Goal: Task Accomplishment & Management: Use online tool/utility

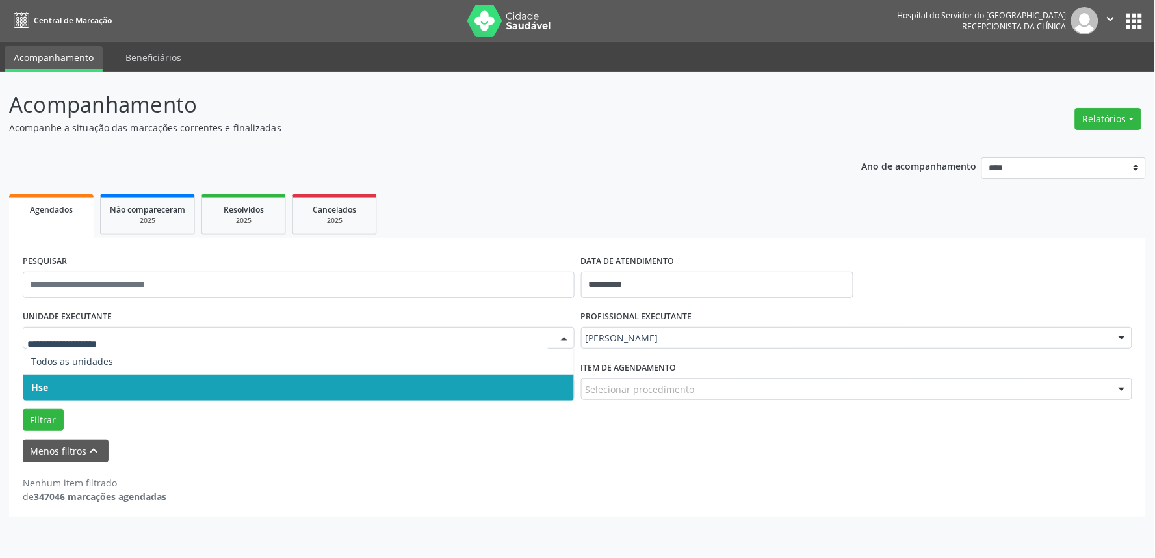
click at [73, 391] on span "Hse" at bounding box center [298, 387] width 551 height 26
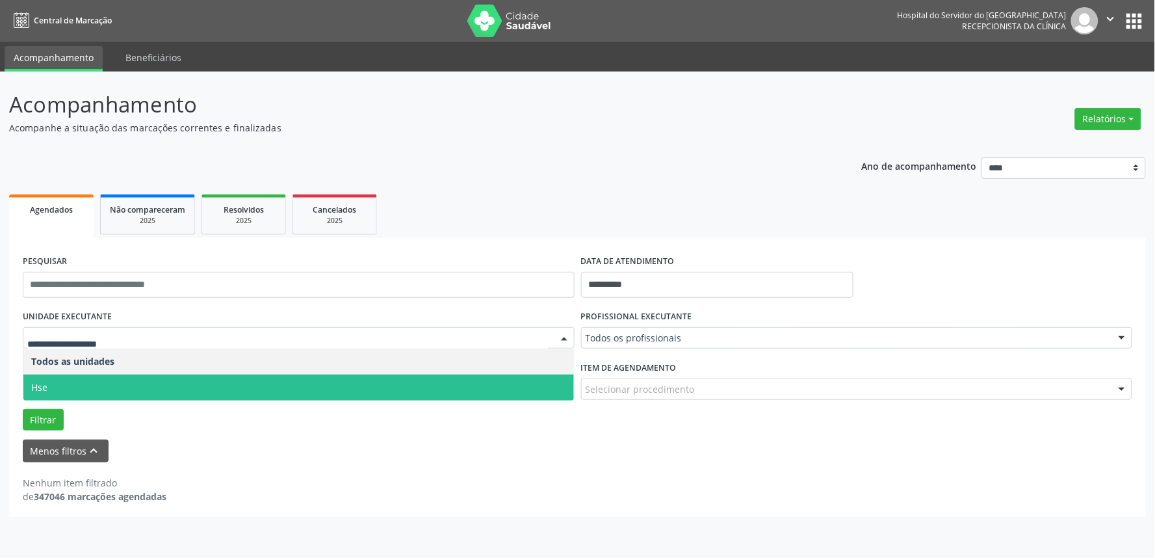
click at [92, 385] on span "Hse" at bounding box center [298, 387] width 551 height 26
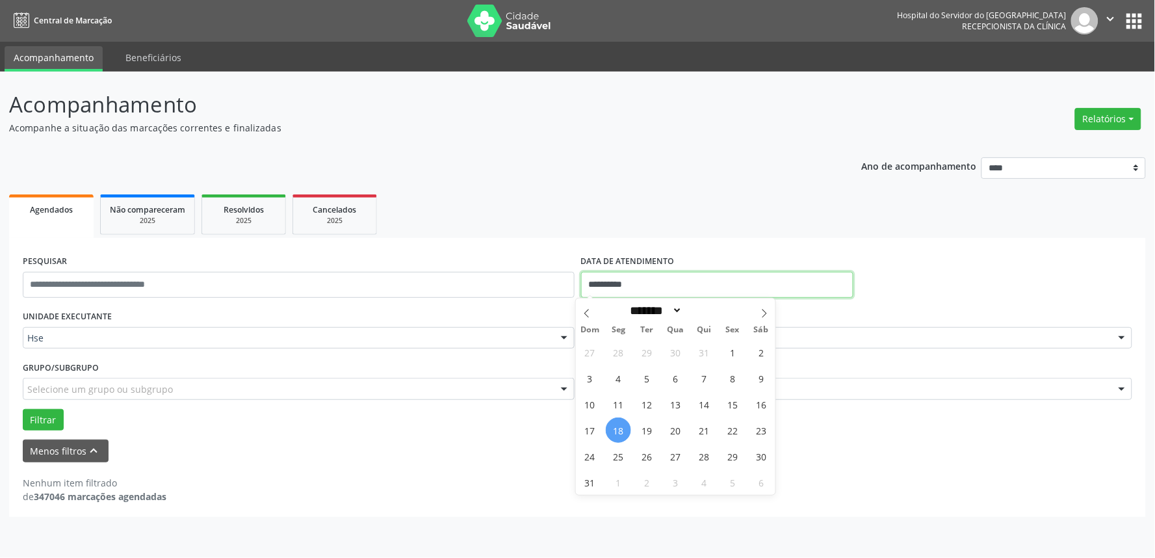
click at [663, 281] on input "**********" at bounding box center [717, 285] width 272 height 26
click at [618, 430] on span "18" at bounding box center [618, 429] width 25 height 25
type input "**********"
click at [618, 430] on span "18" at bounding box center [618, 429] width 25 height 25
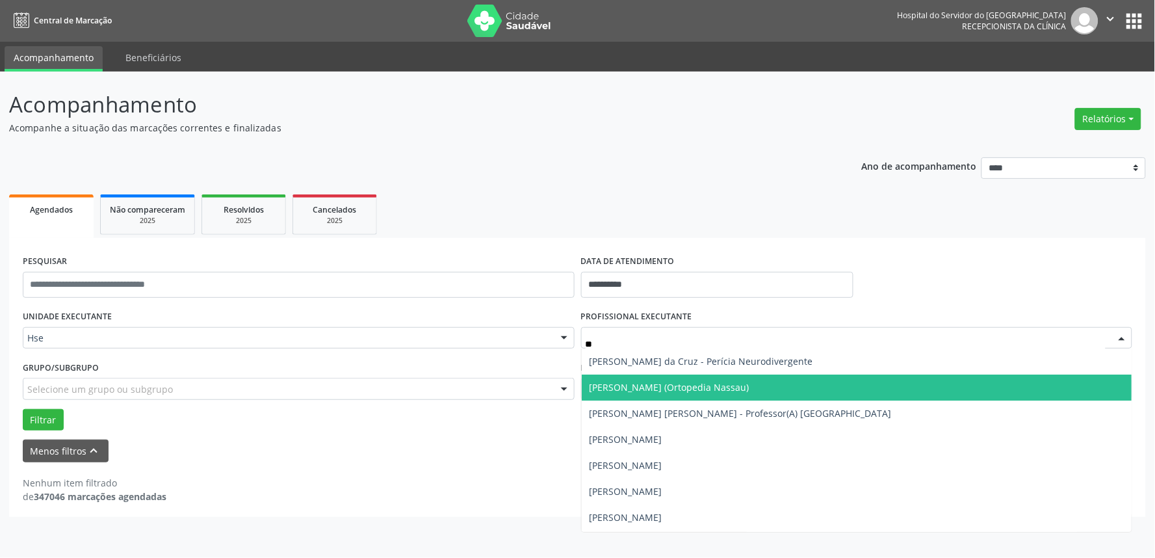
type input "*"
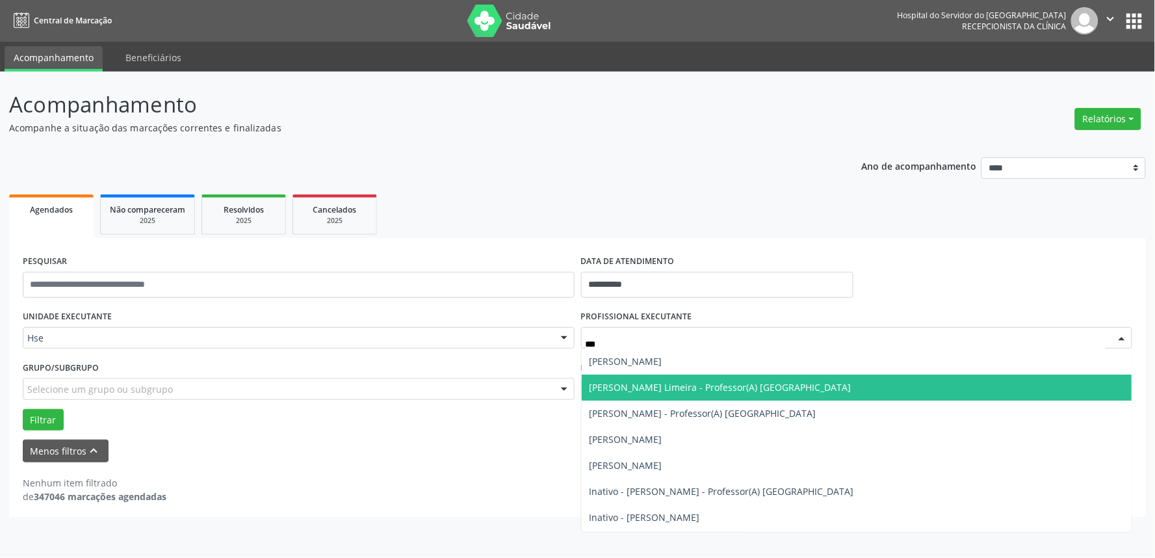
type input "****"
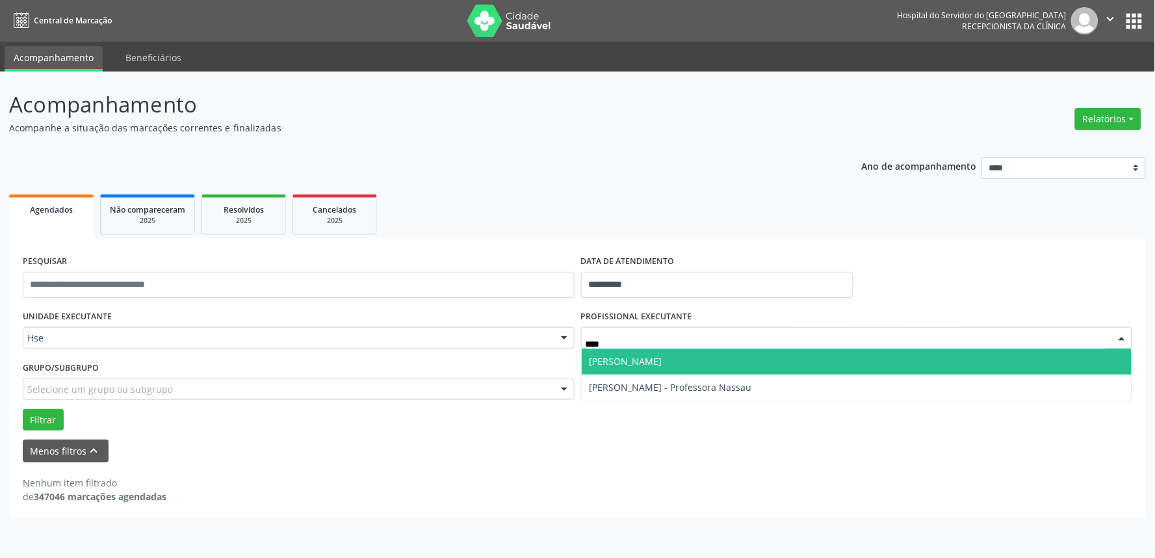
click at [615, 362] on span "[PERSON_NAME]" at bounding box center [626, 361] width 73 height 12
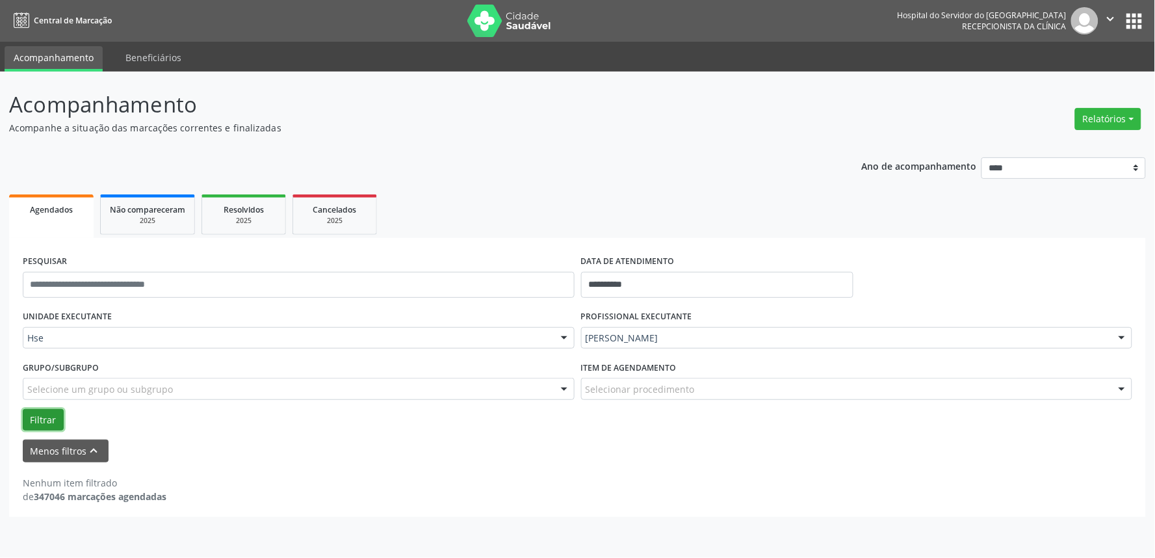
click at [47, 423] on button "Filtrar" at bounding box center [43, 420] width 41 height 22
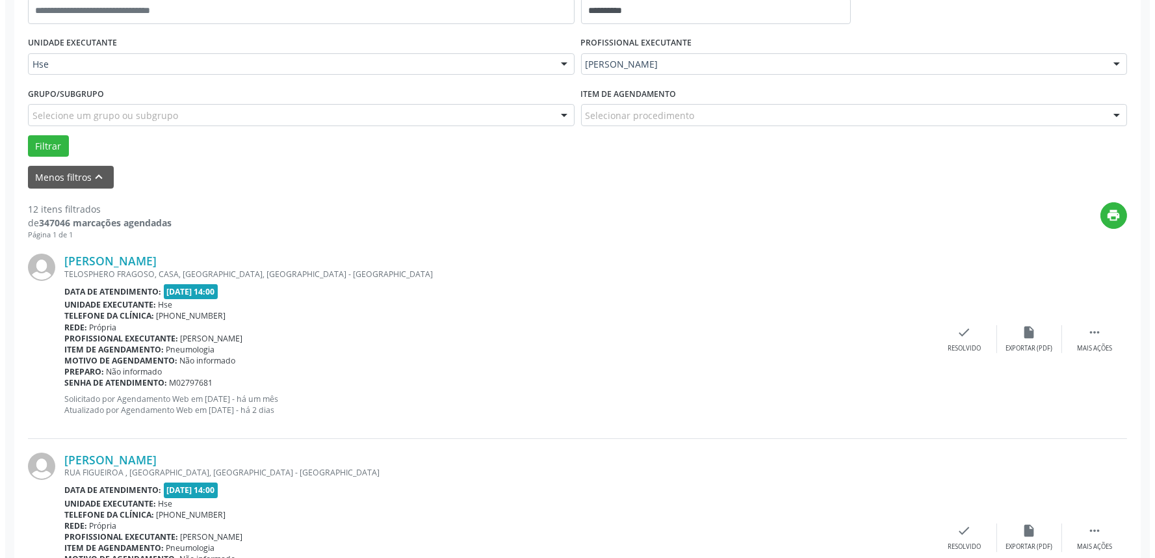
scroll to position [289, 0]
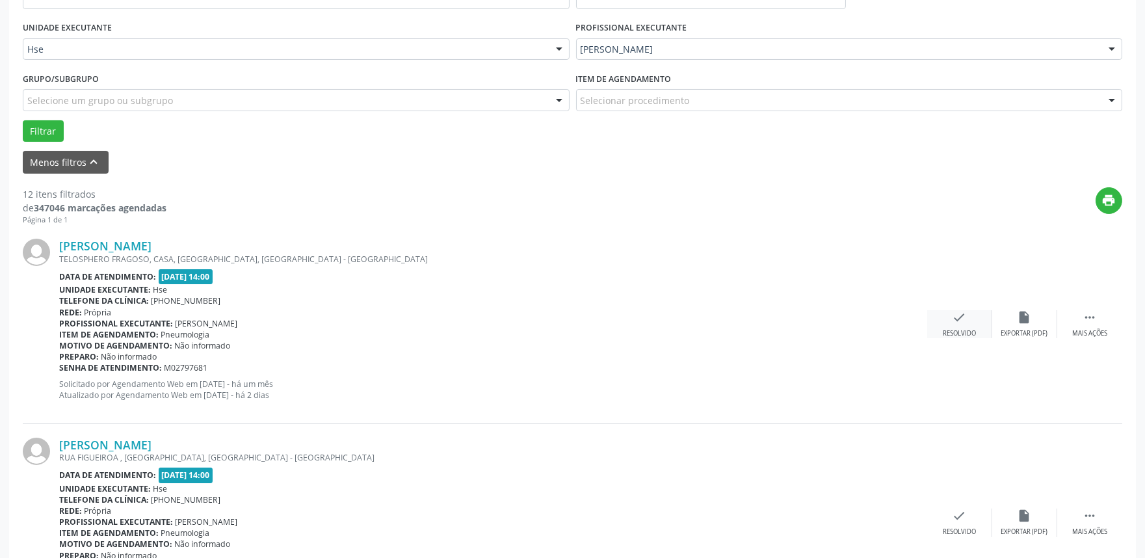
click at [956, 323] on icon "check" at bounding box center [959, 317] width 14 height 14
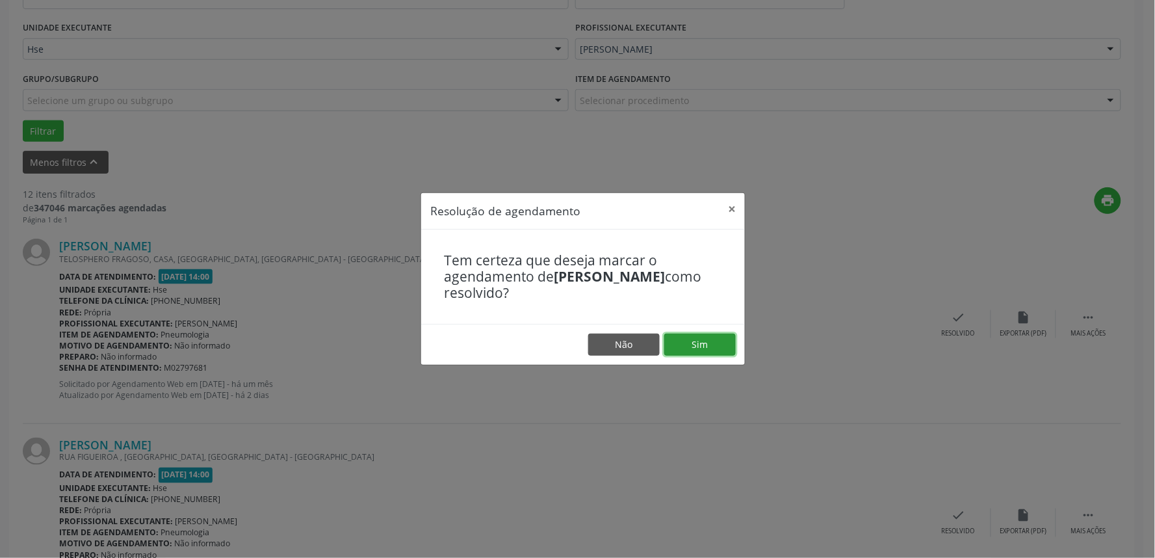
click at [711, 347] on button "Sim" at bounding box center [700, 344] width 72 height 22
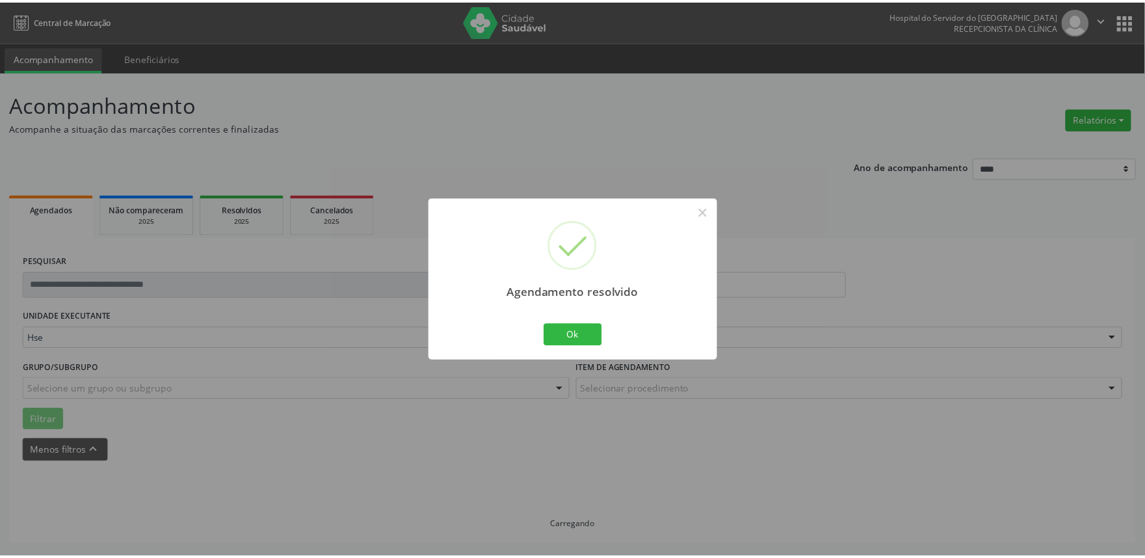
scroll to position [0, 0]
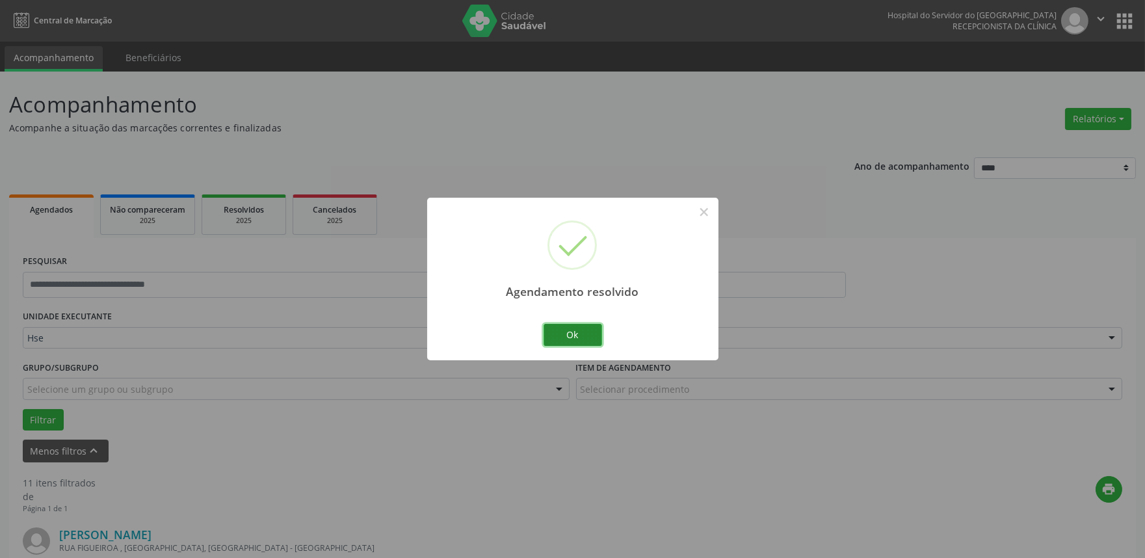
click at [575, 332] on button "Ok" at bounding box center [572, 335] width 59 height 22
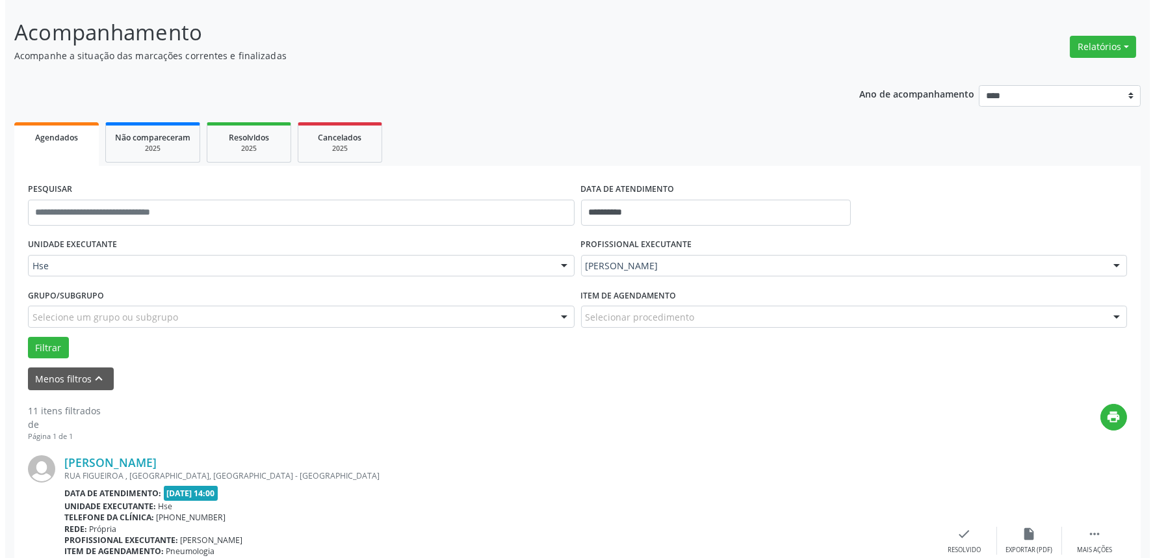
scroll to position [289, 0]
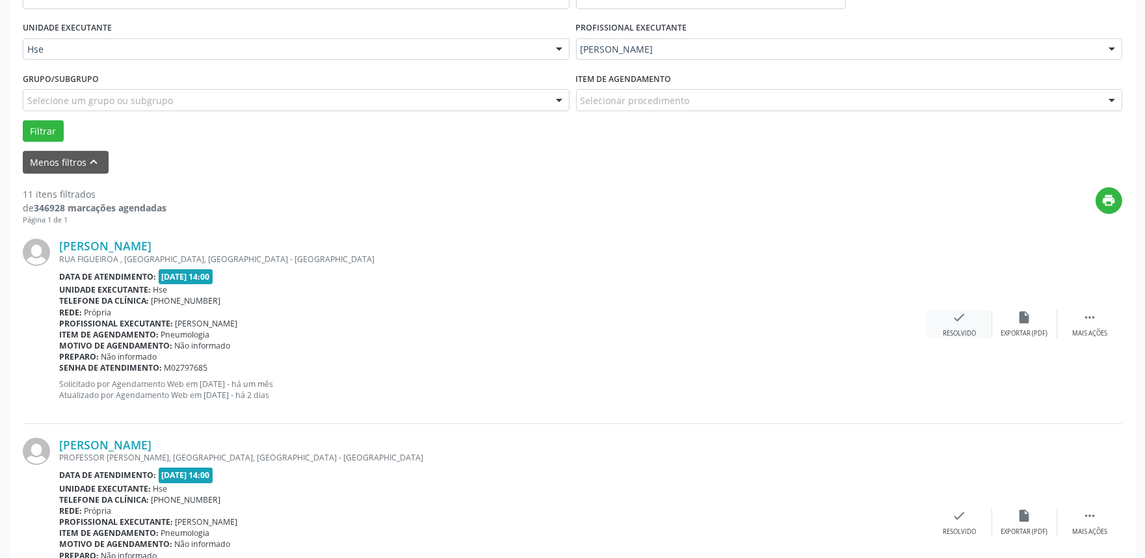
click at [967, 322] on div "check Resolvido" at bounding box center [959, 324] width 65 height 28
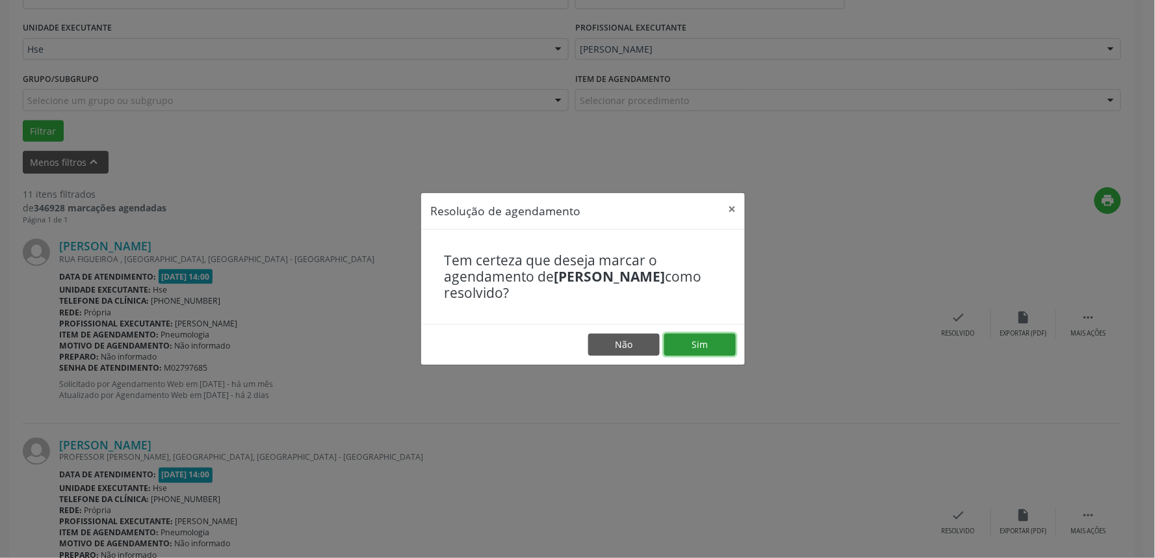
click at [707, 346] on button "Sim" at bounding box center [700, 344] width 72 height 22
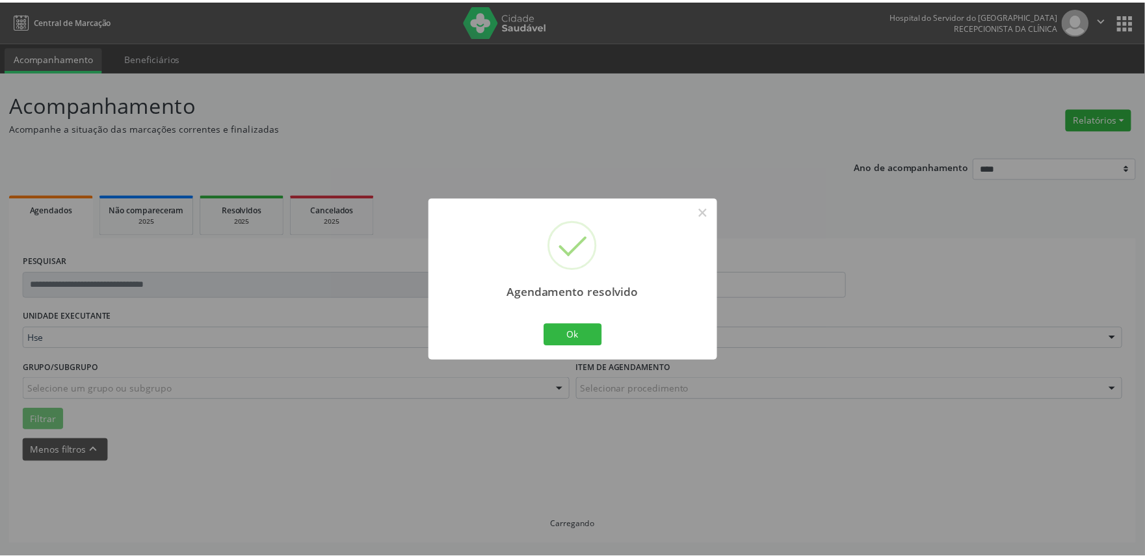
scroll to position [0, 0]
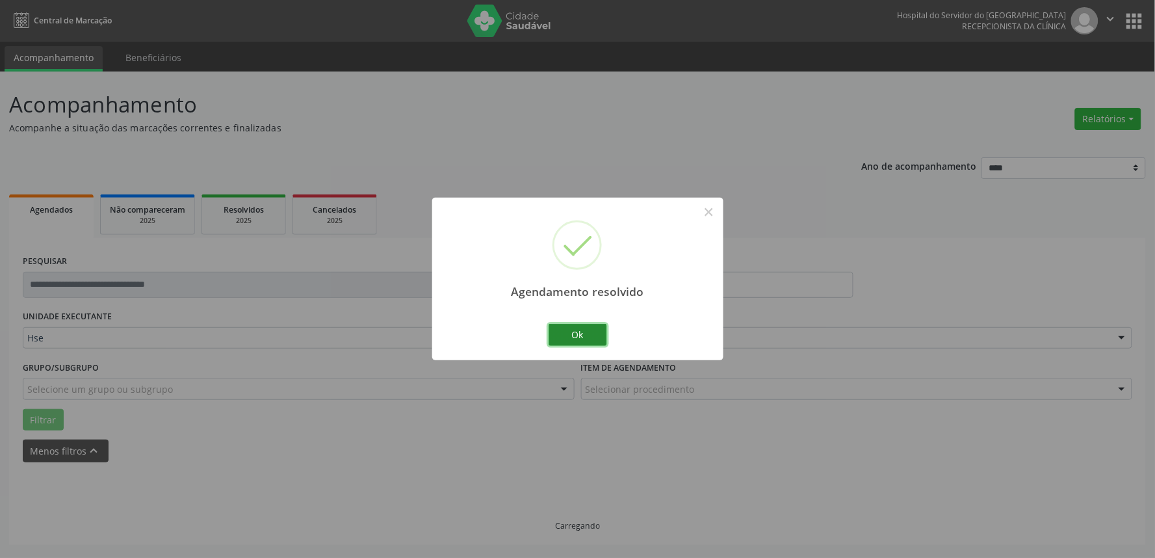
click at [571, 332] on button "Ok" at bounding box center [578, 335] width 59 height 22
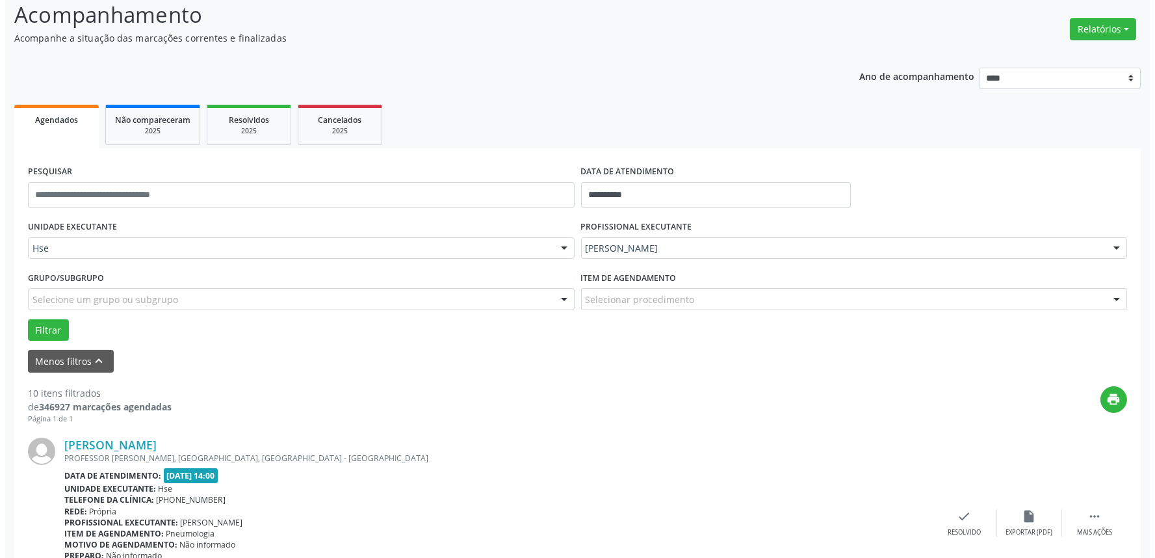
scroll to position [216, 0]
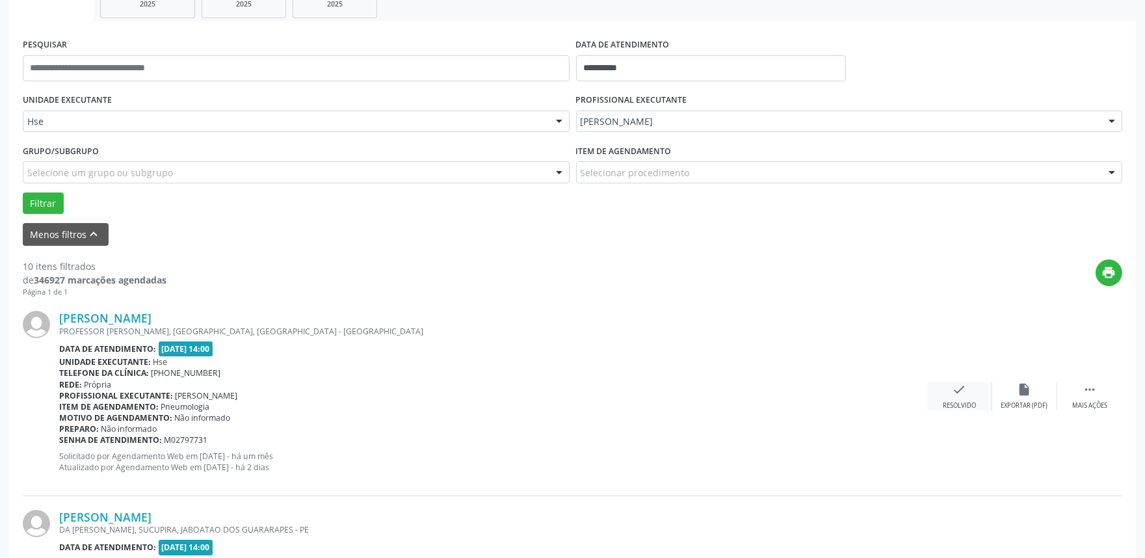
click at [962, 393] on icon "check" at bounding box center [959, 389] width 14 height 14
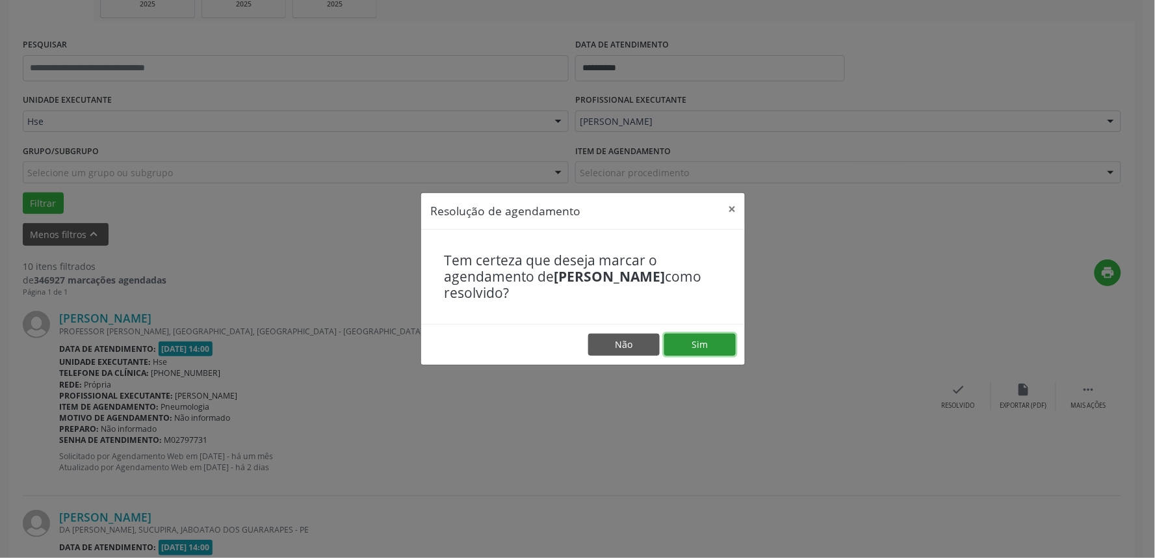
click at [711, 341] on button "Sim" at bounding box center [700, 344] width 72 height 22
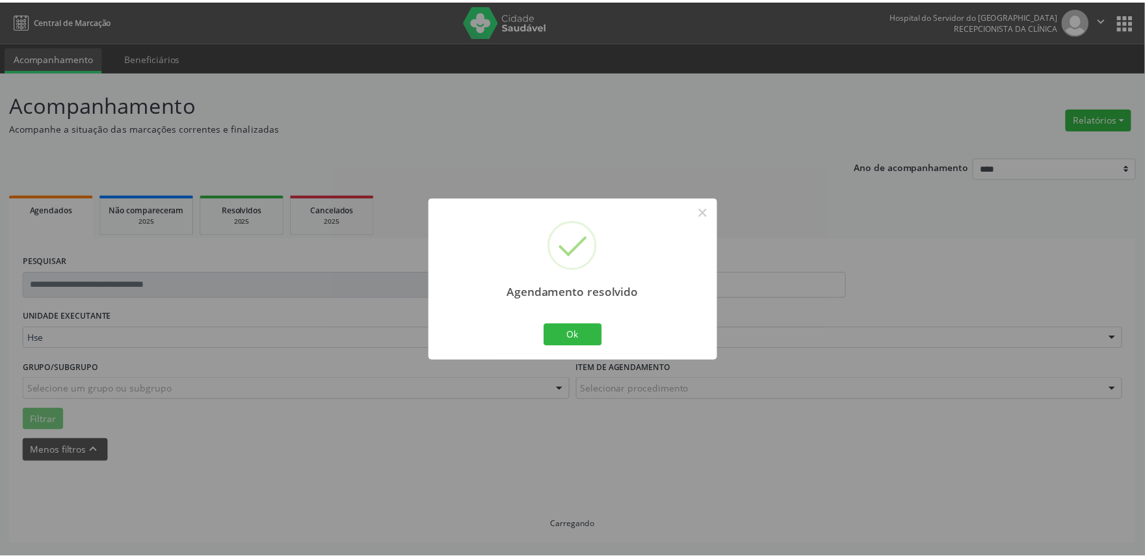
scroll to position [0, 0]
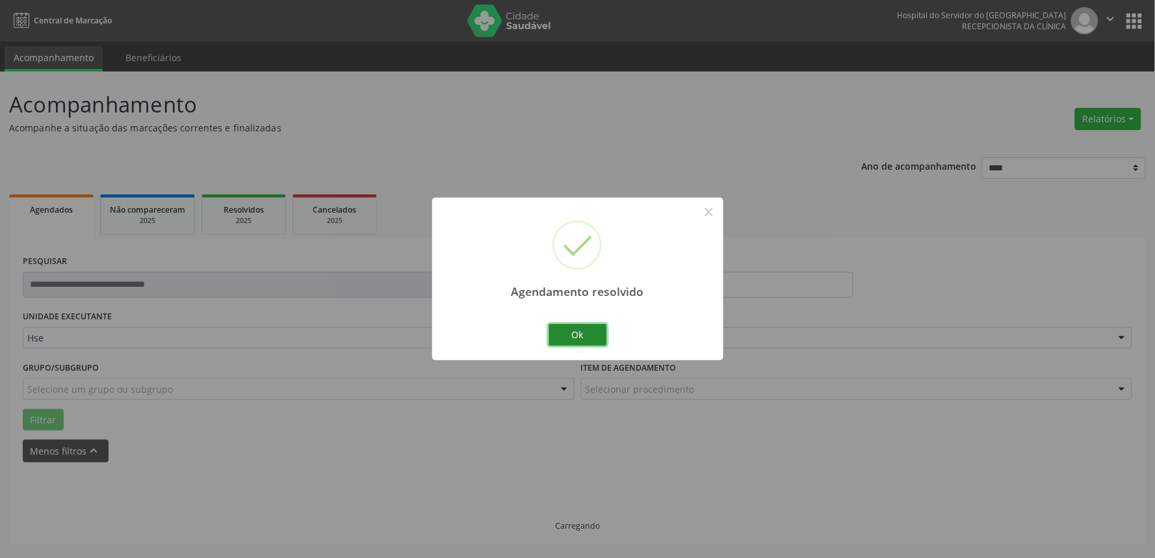
click at [572, 333] on button "Ok" at bounding box center [578, 335] width 59 height 22
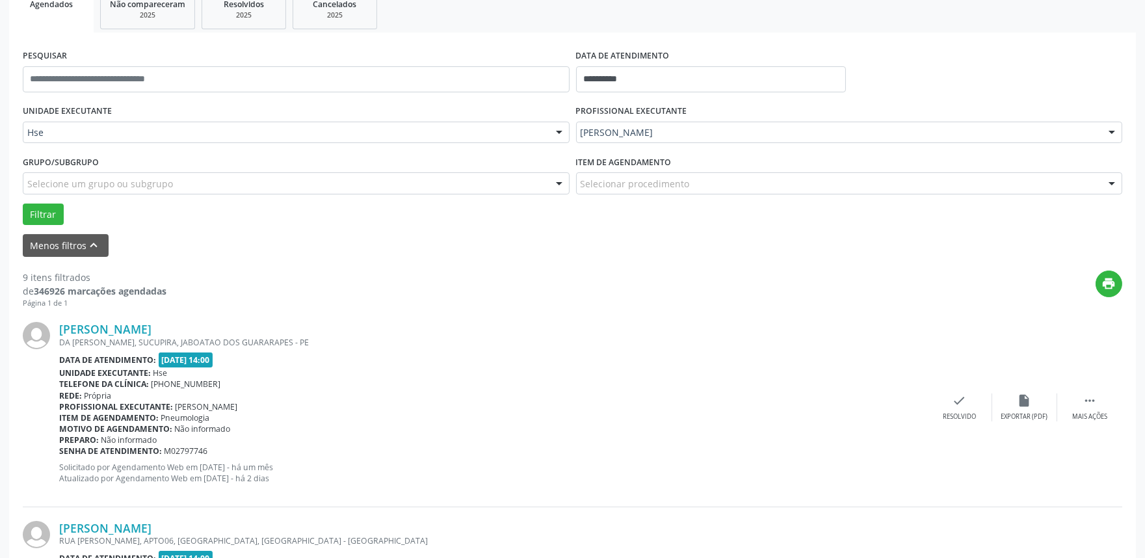
scroll to position [216, 0]
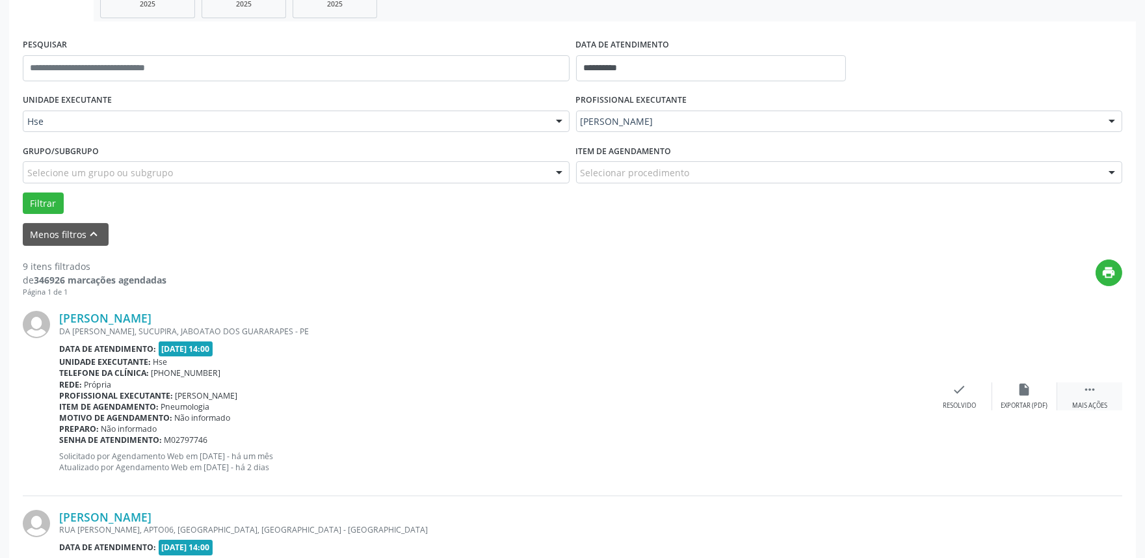
click at [1089, 391] on icon "" at bounding box center [1089, 389] width 14 height 14
click at [1022, 390] on icon "alarm_off" at bounding box center [1024, 389] width 14 height 14
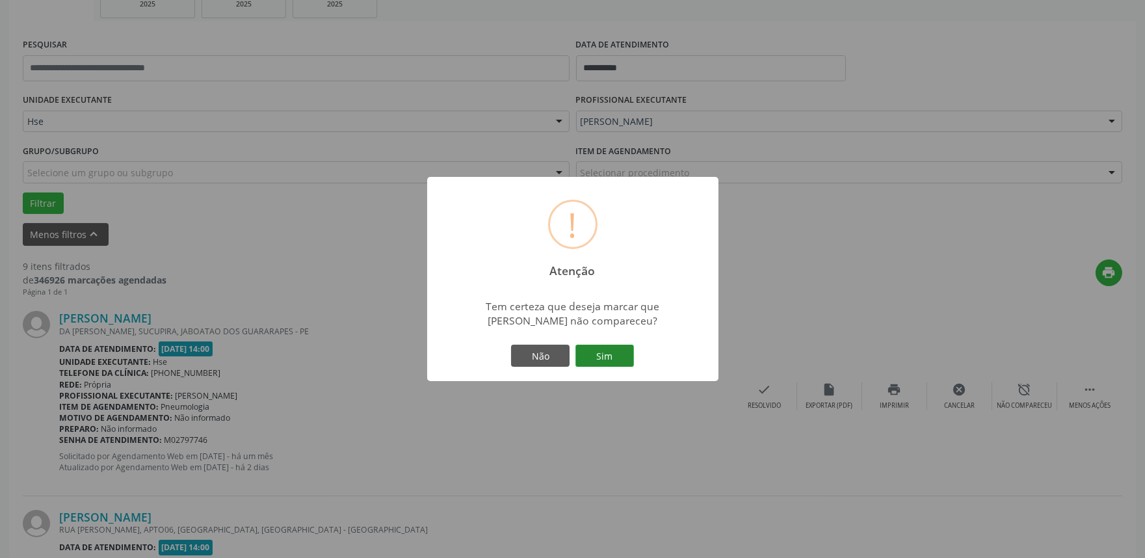
click at [608, 352] on button "Sim" at bounding box center [604, 356] width 59 height 22
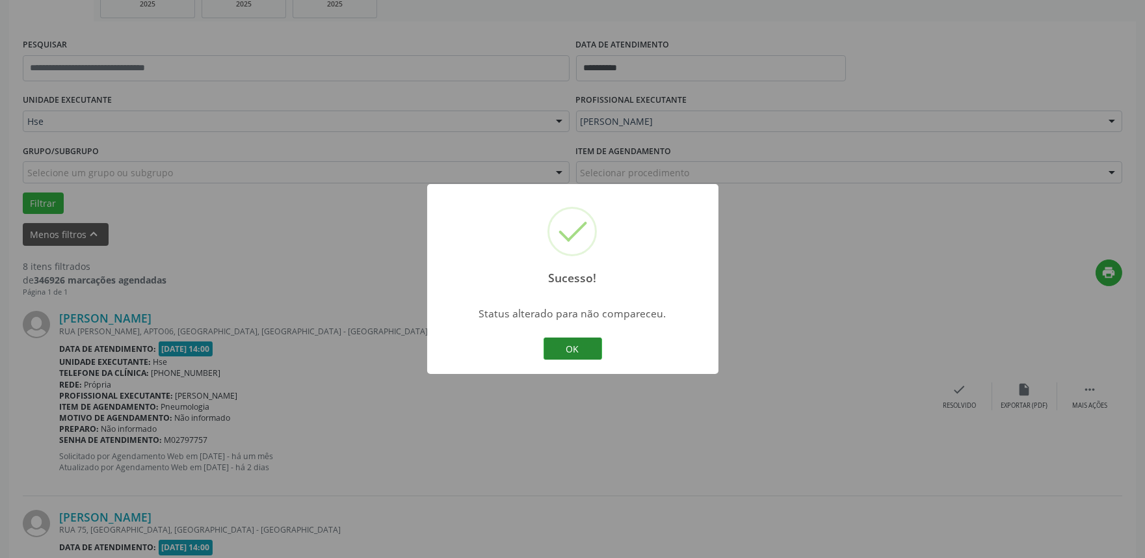
click at [590, 352] on button "OK" at bounding box center [572, 348] width 59 height 22
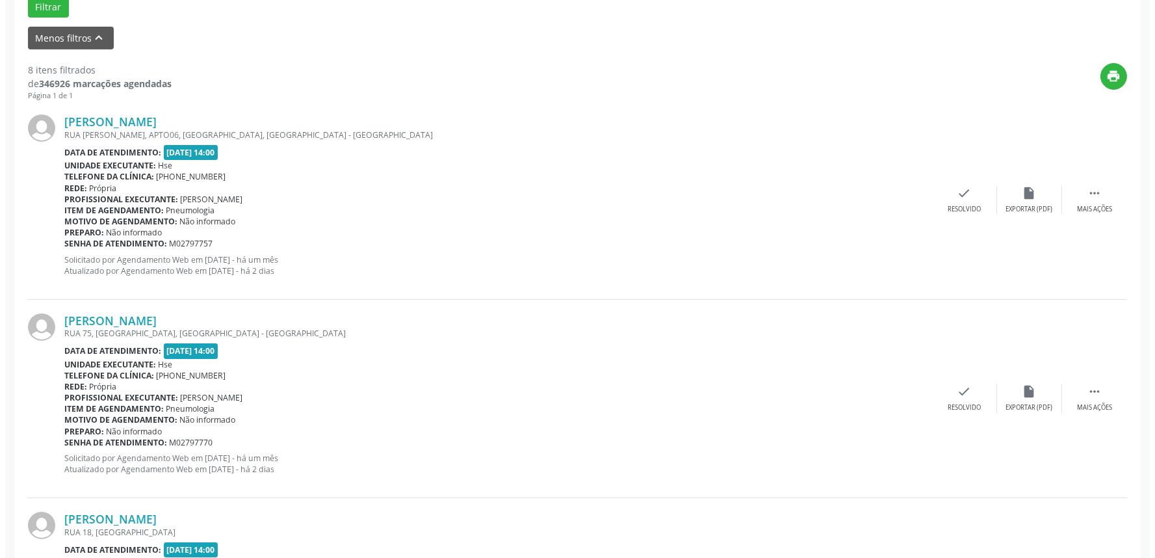
scroll to position [433, 0]
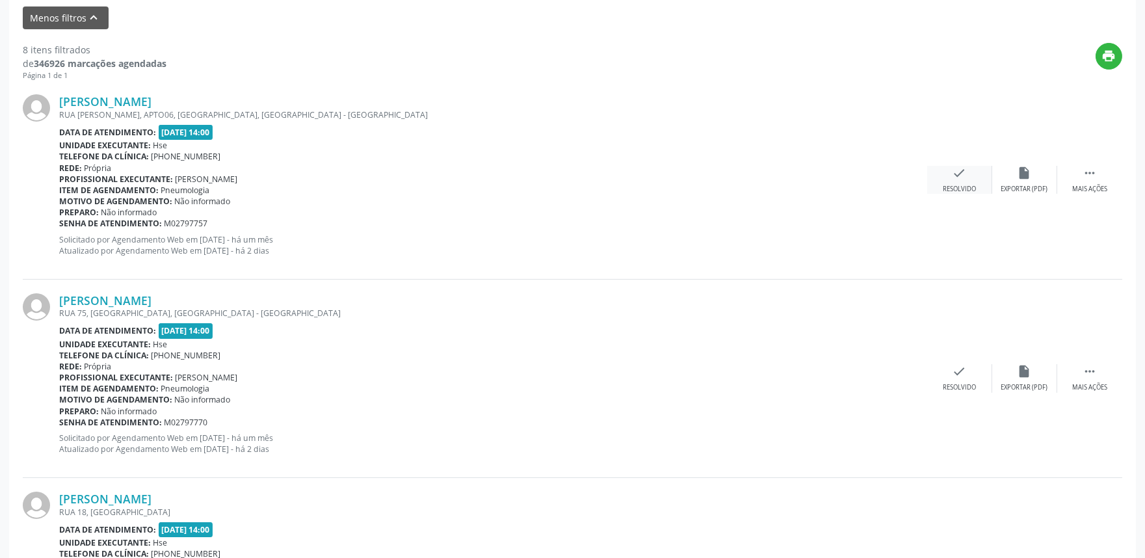
click at [953, 178] on icon "check" at bounding box center [959, 173] width 14 height 14
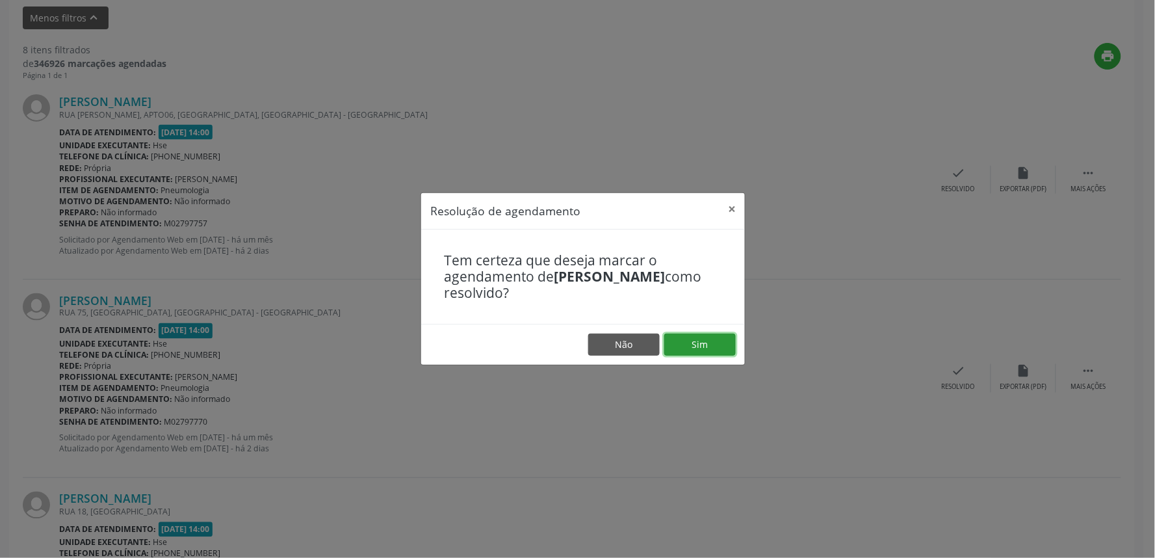
click at [696, 341] on button "Sim" at bounding box center [700, 344] width 72 height 22
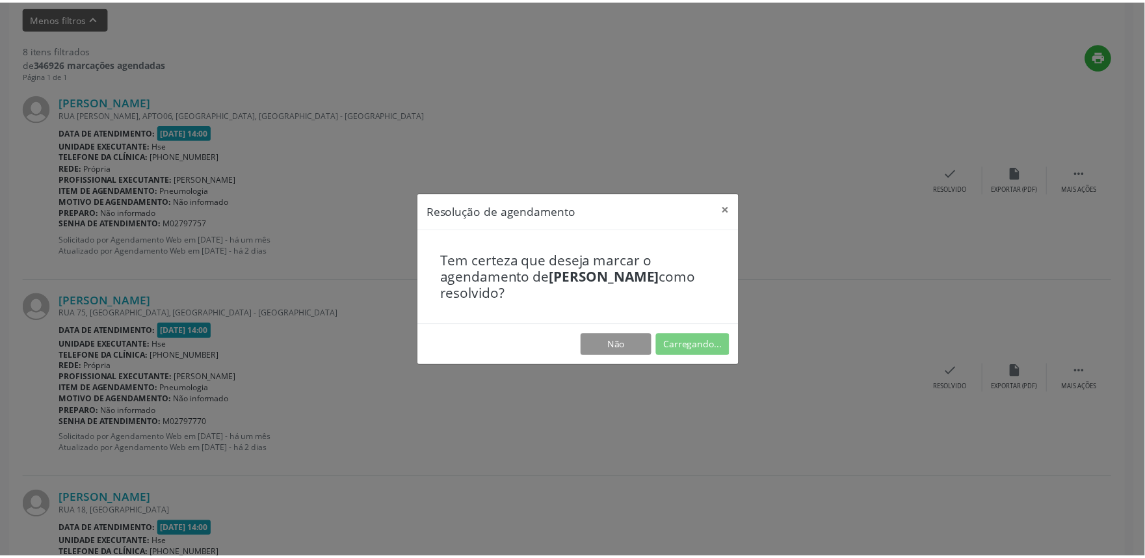
scroll to position [0, 0]
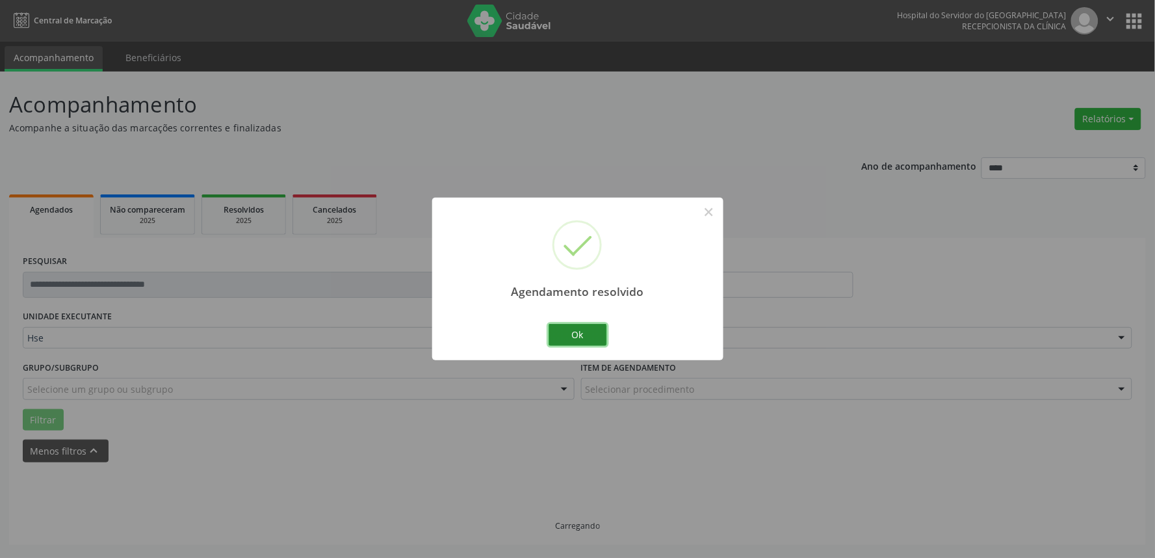
click at [592, 339] on button "Ok" at bounding box center [578, 335] width 59 height 22
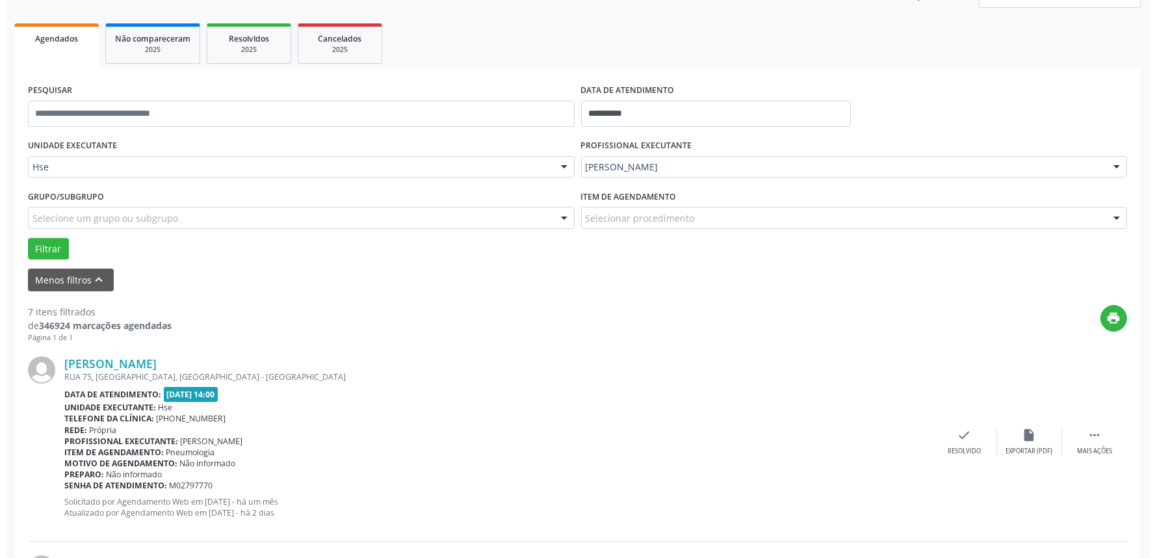
scroll to position [289, 0]
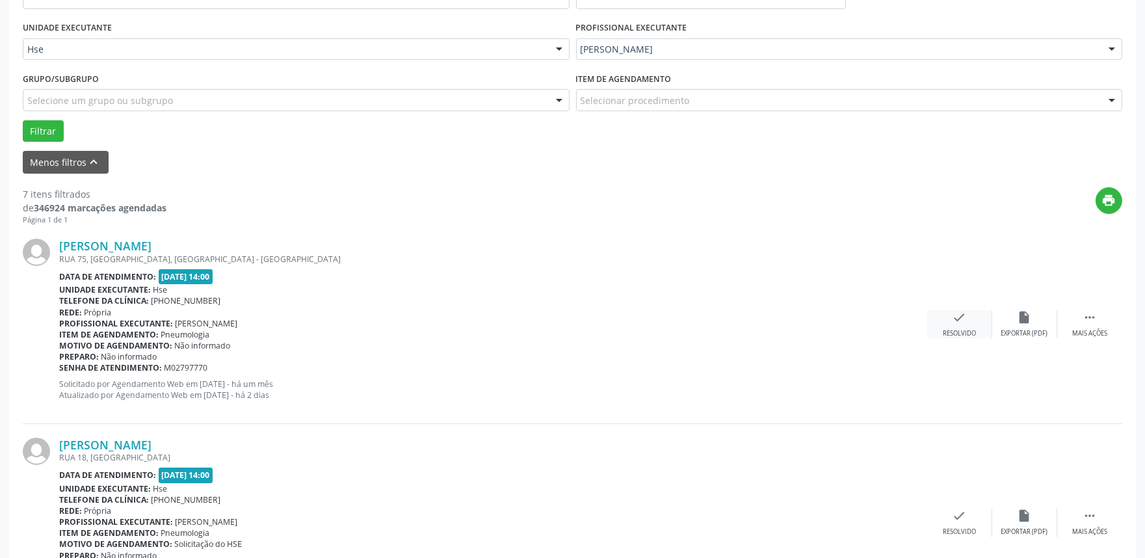
click at [952, 327] on div "check Resolvido" at bounding box center [959, 324] width 65 height 28
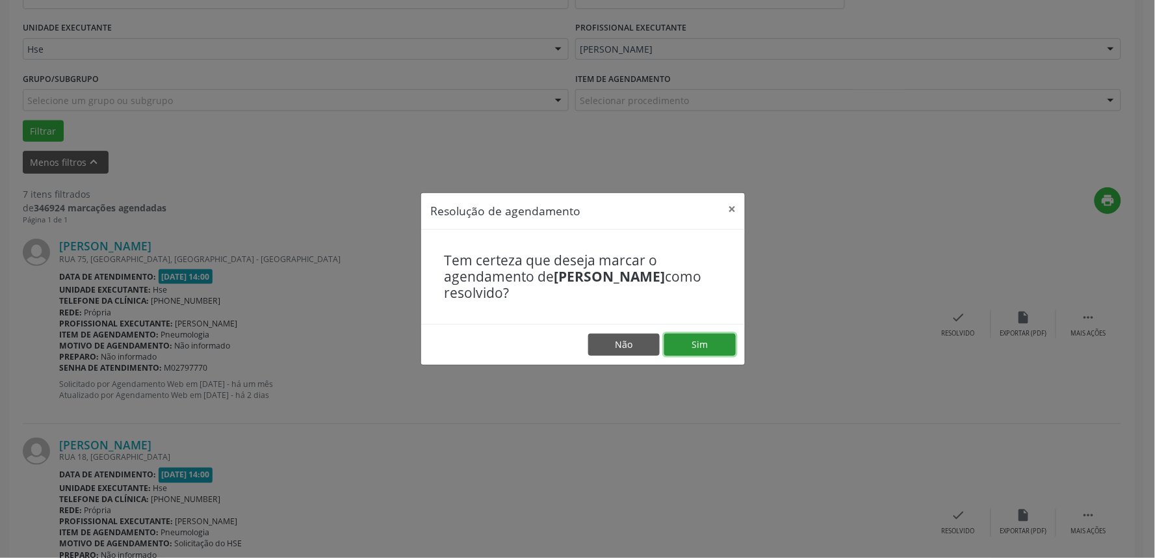
click at [713, 338] on button "Sim" at bounding box center [700, 344] width 72 height 22
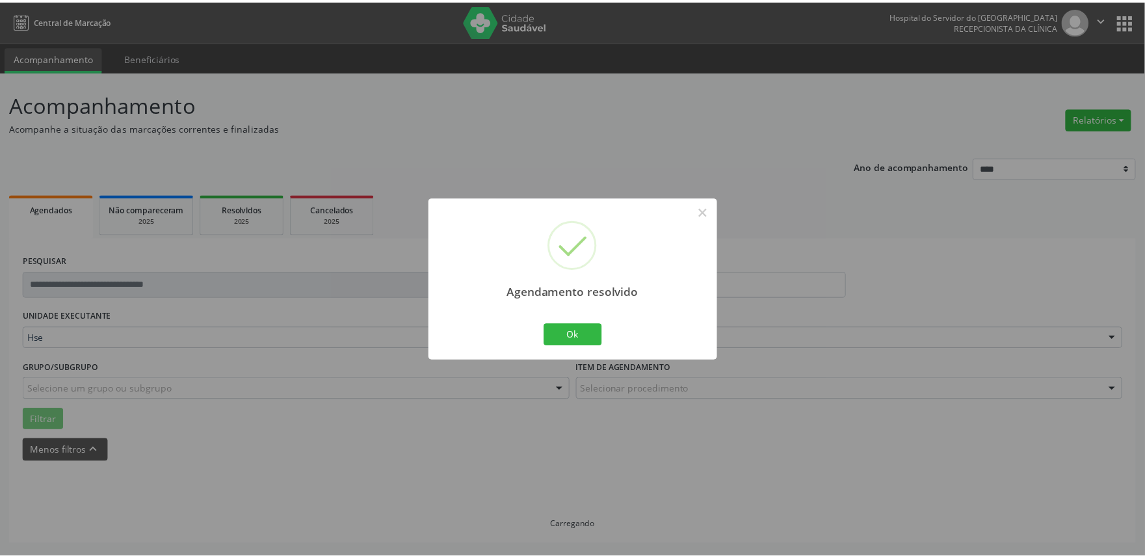
scroll to position [0, 0]
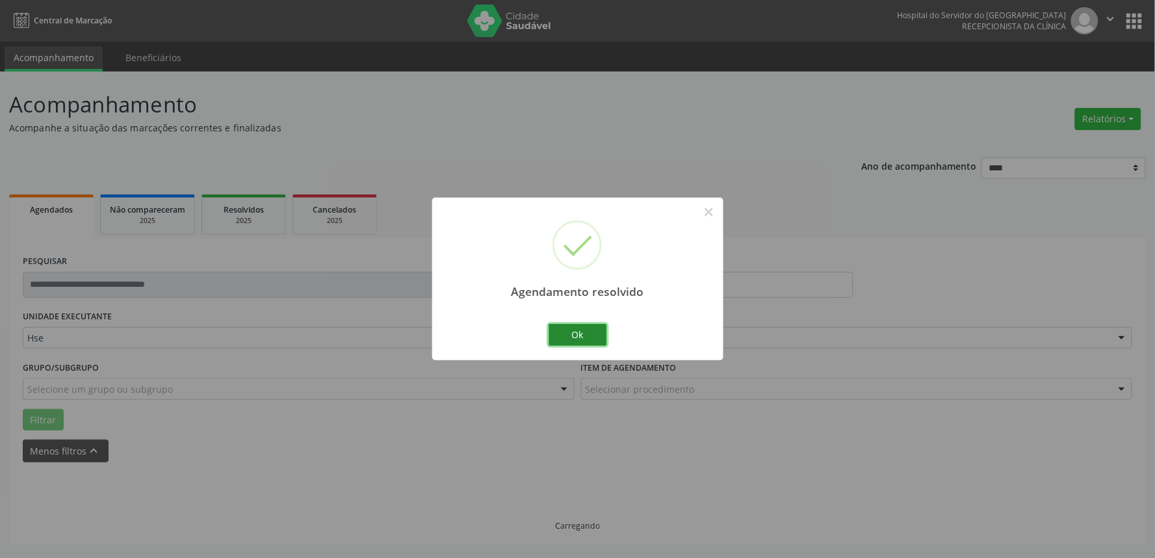
click at [573, 329] on button "Ok" at bounding box center [578, 335] width 59 height 22
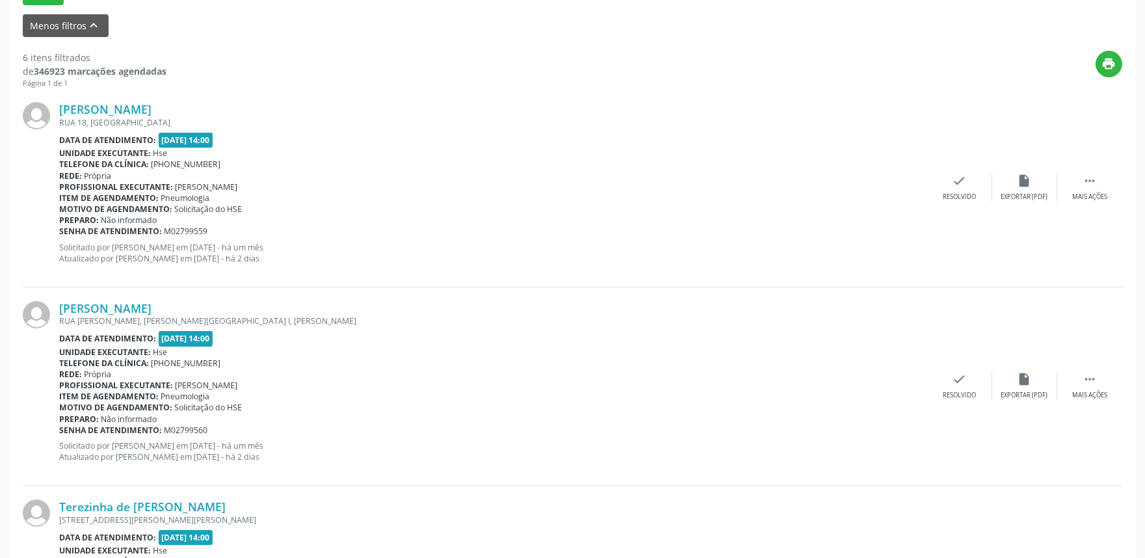
scroll to position [433, 0]
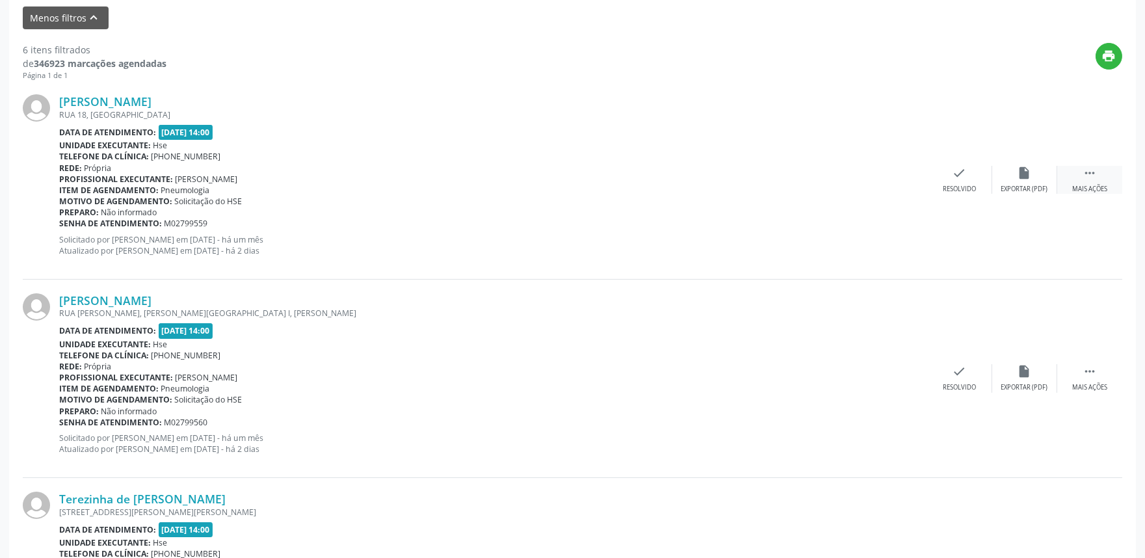
click at [1086, 172] on icon "" at bounding box center [1089, 173] width 14 height 14
click at [1027, 176] on icon "alarm_off" at bounding box center [1024, 173] width 14 height 14
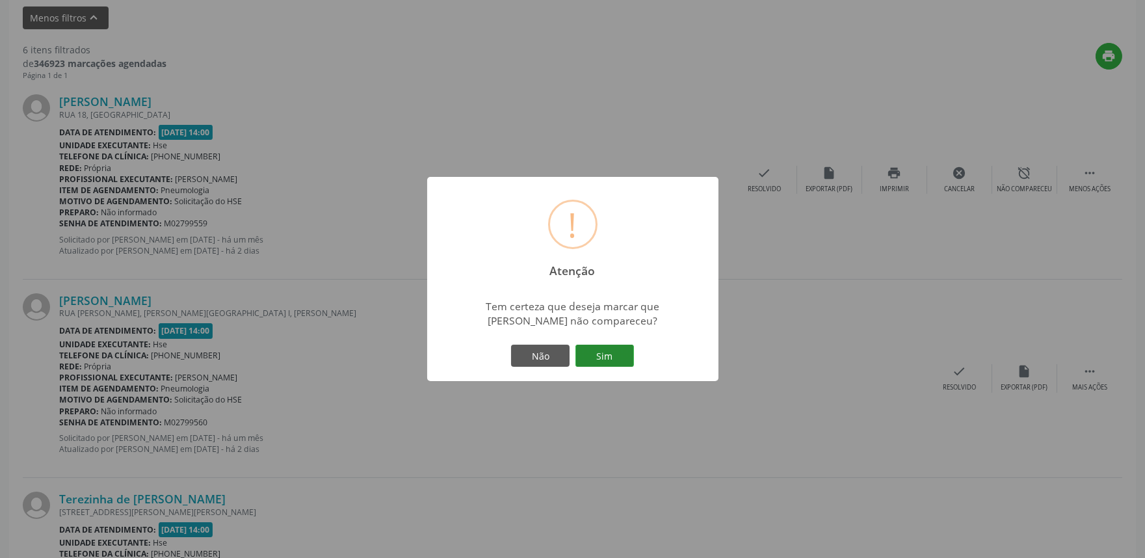
click at [611, 349] on button "Sim" at bounding box center [604, 356] width 59 height 22
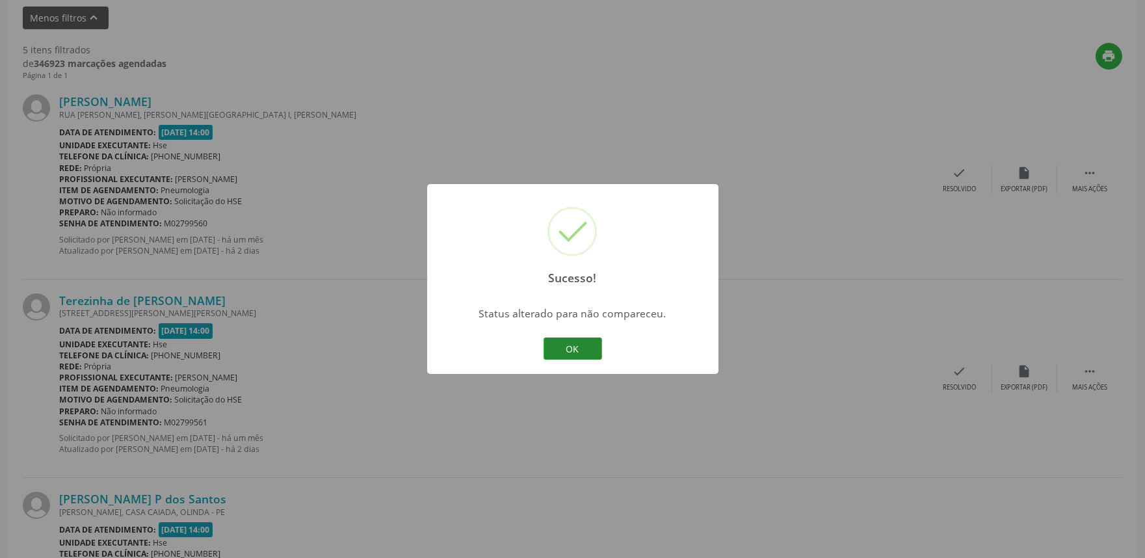
click at [593, 352] on button "OK" at bounding box center [572, 348] width 59 height 22
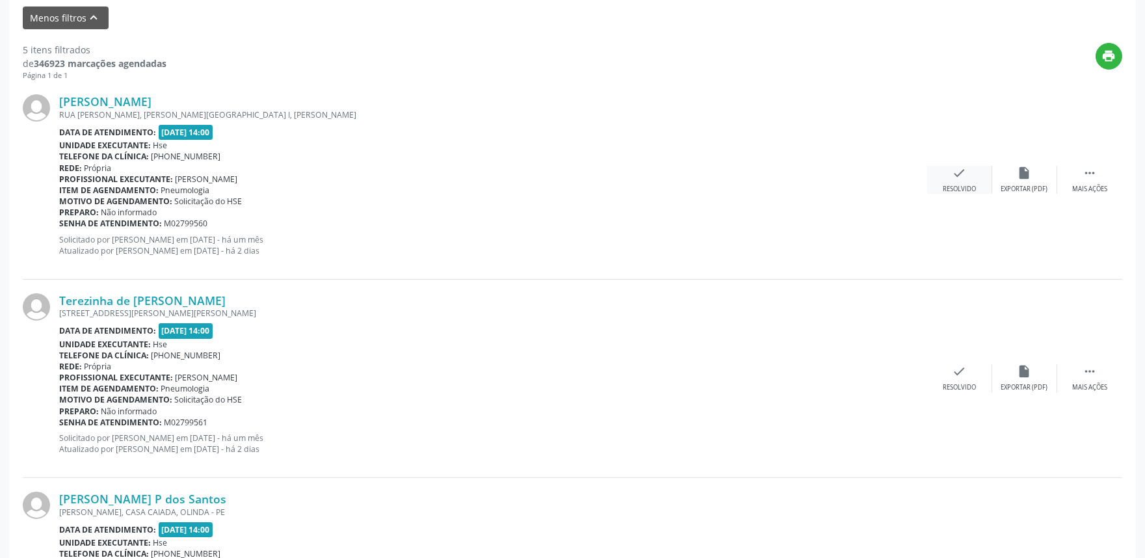
click at [970, 180] on div "check Resolvido" at bounding box center [959, 180] width 65 height 28
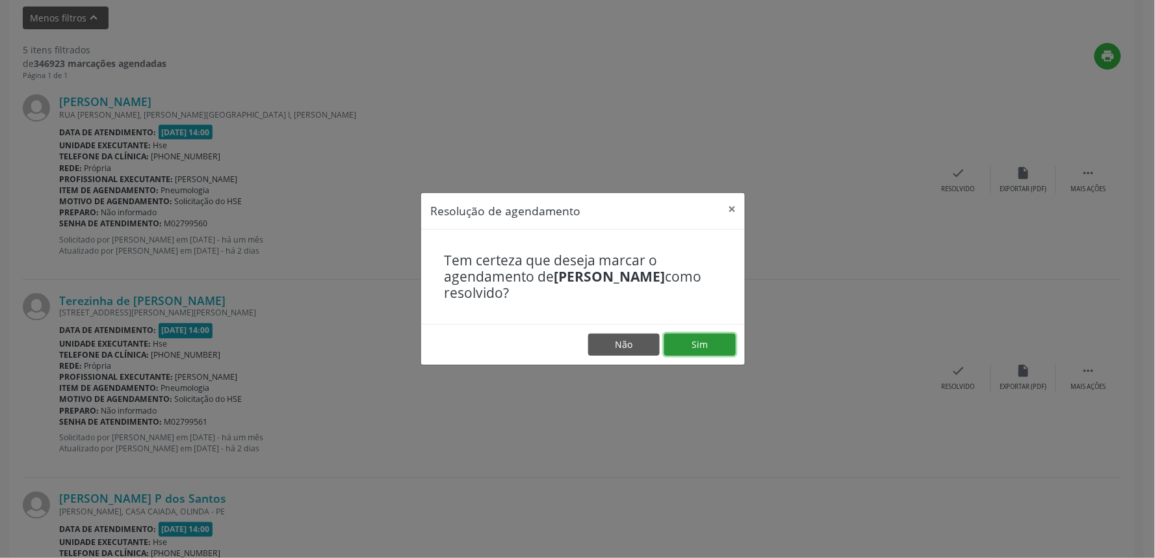
click at [711, 341] on button "Sim" at bounding box center [700, 344] width 72 height 22
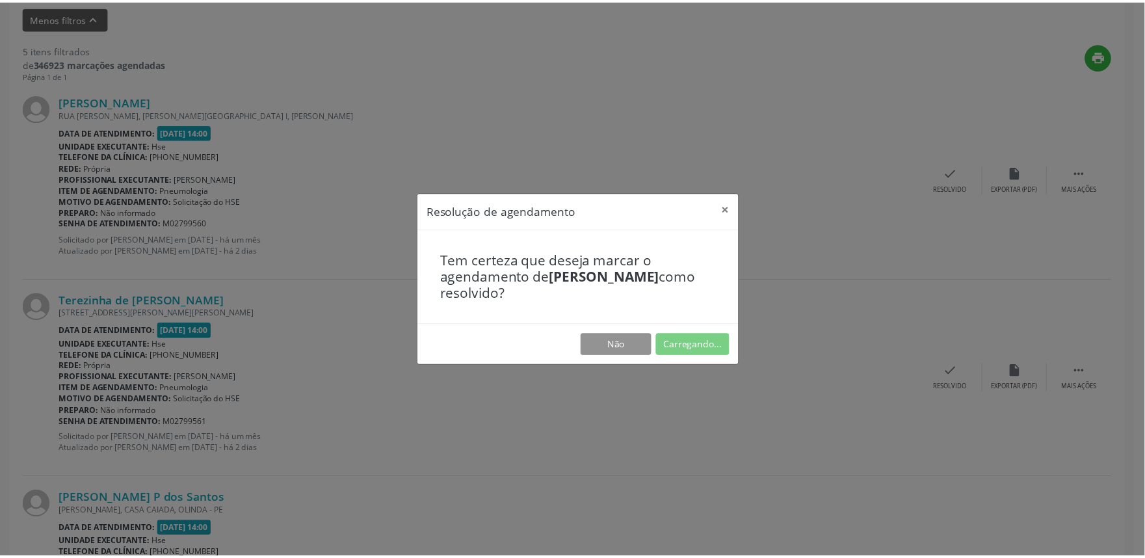
scroll to position [0, 0]
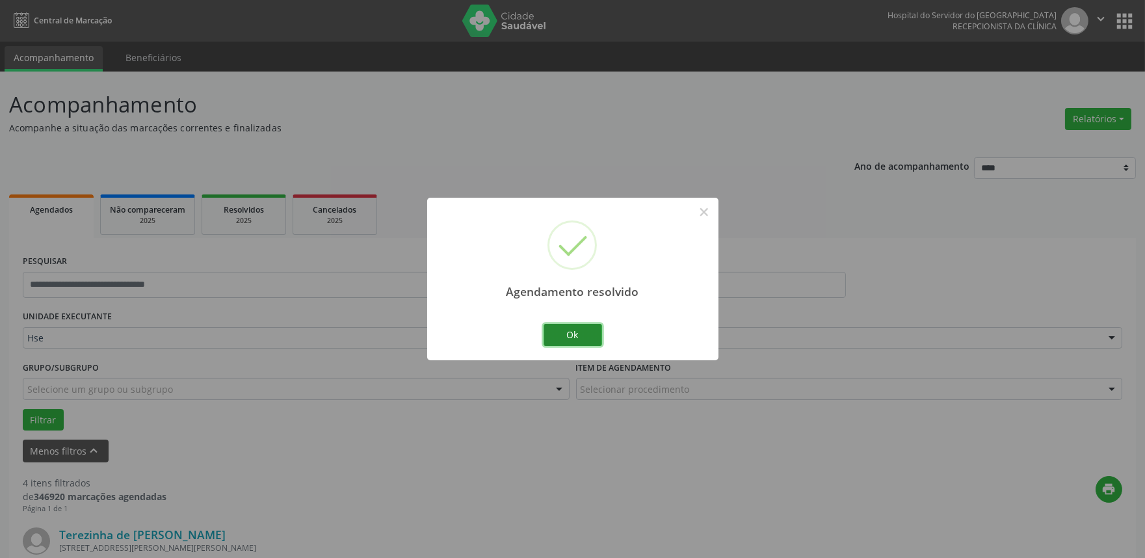
click at [597, 332] on button "Ok" at bounding box center [572, 335] width 59 height 22
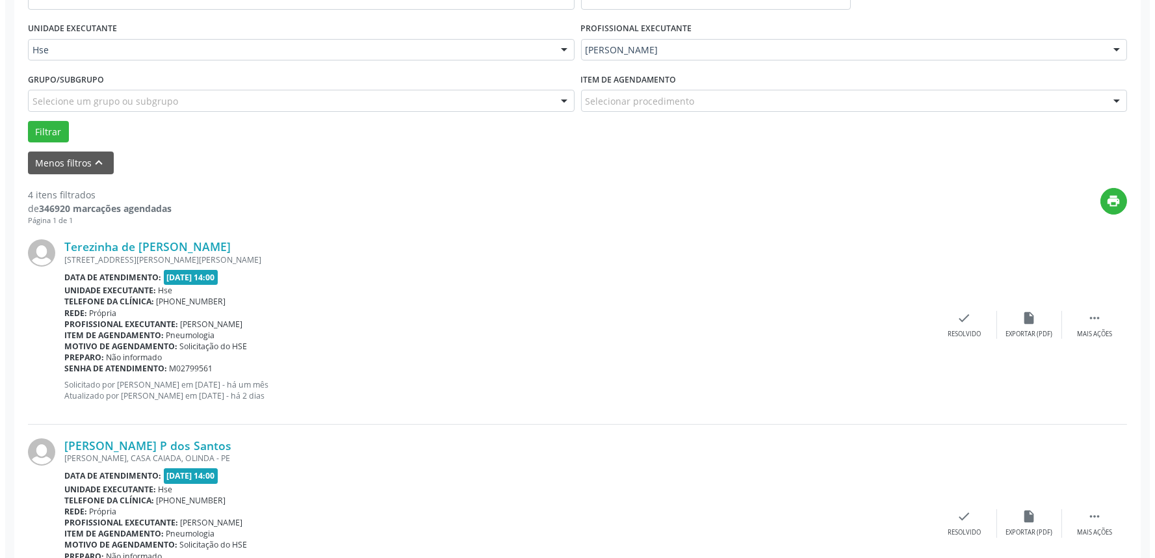
scroll to position [289, 0]
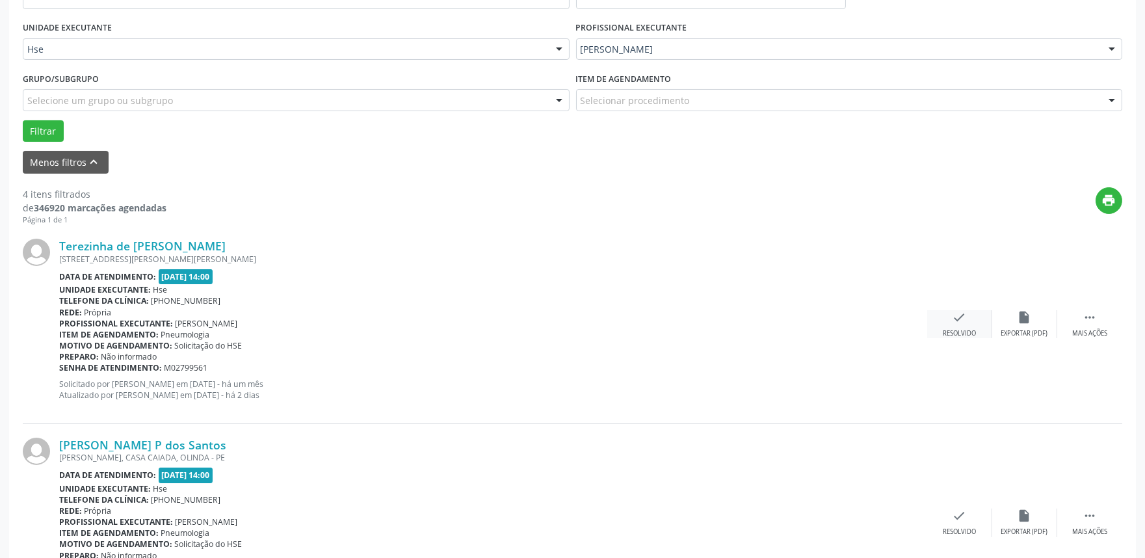
click at [970, 319] on div "check Resolvido" at bounding box center [959, 324] width 65 height 28
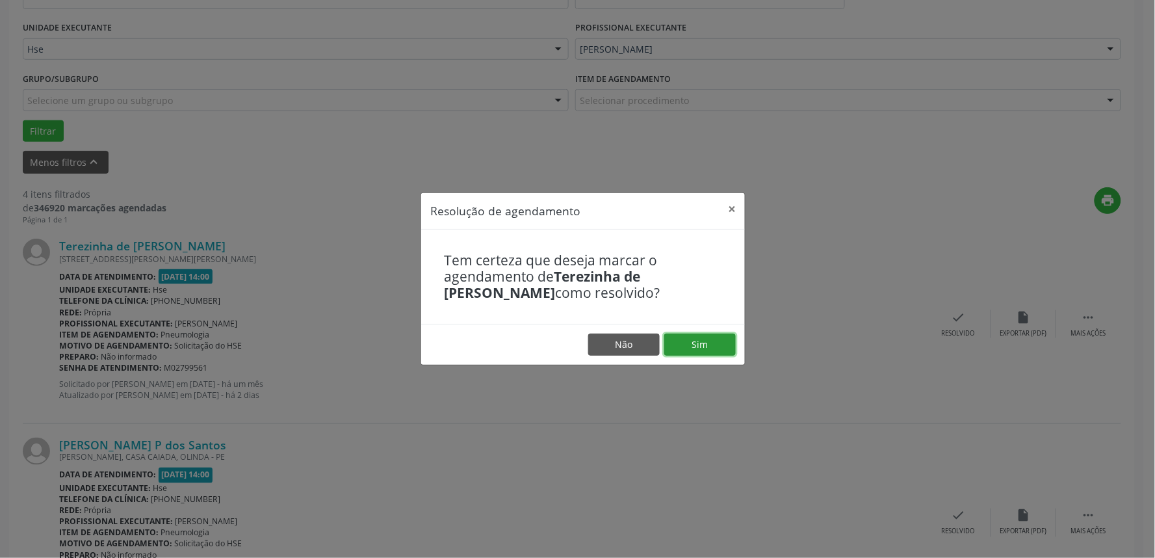
click at [704, 348] on button "Sim" at bounding box center [700, 344] width 72 height 22
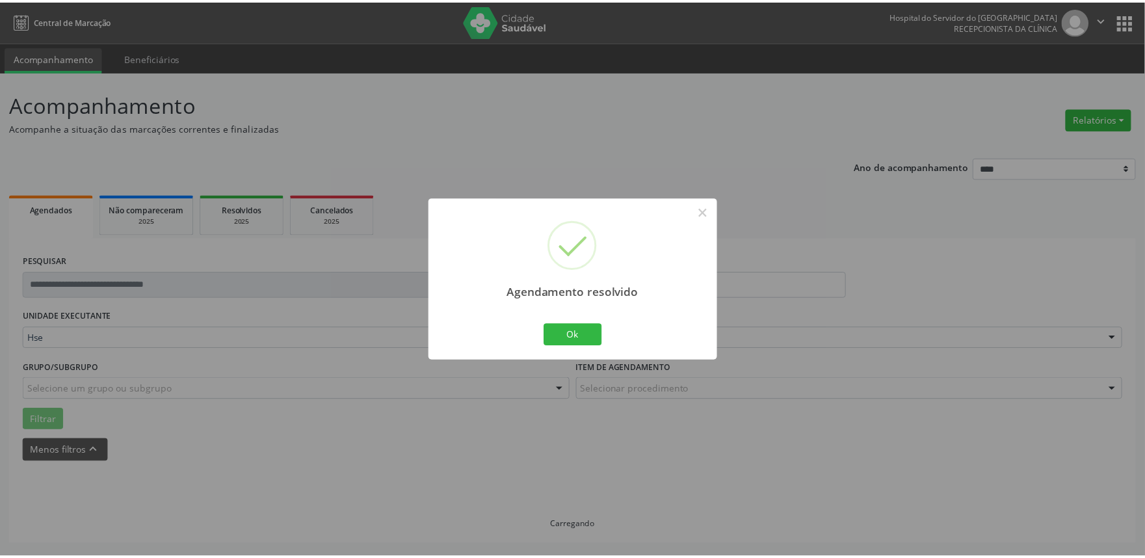
scroll to position [0, 0]
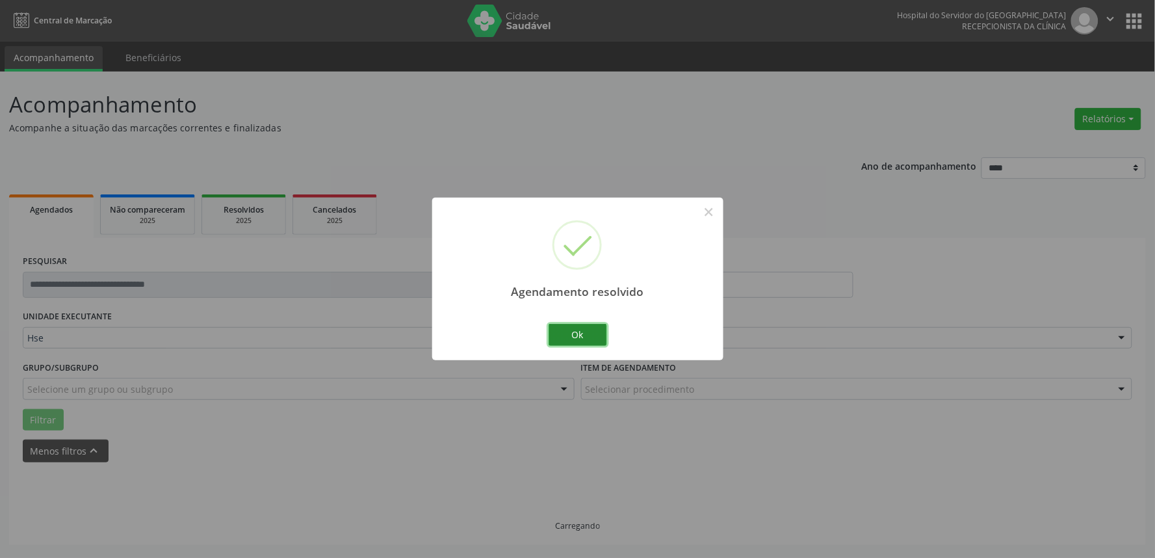
click at [596, 333] on button "Ok" at bounding box center [578, 335] width 59 height 22
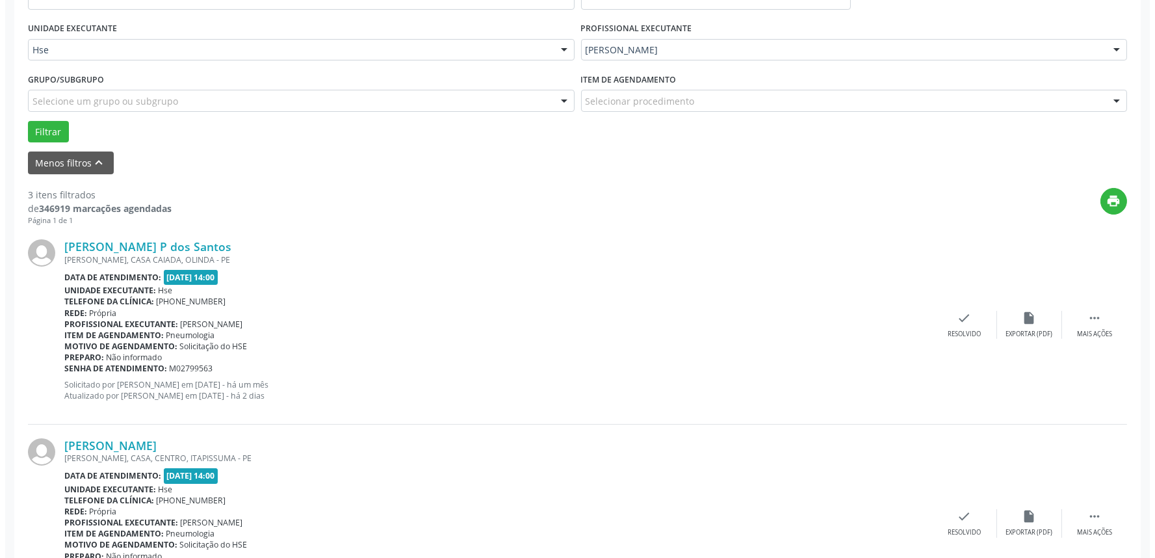
scroll to position [289, 0]
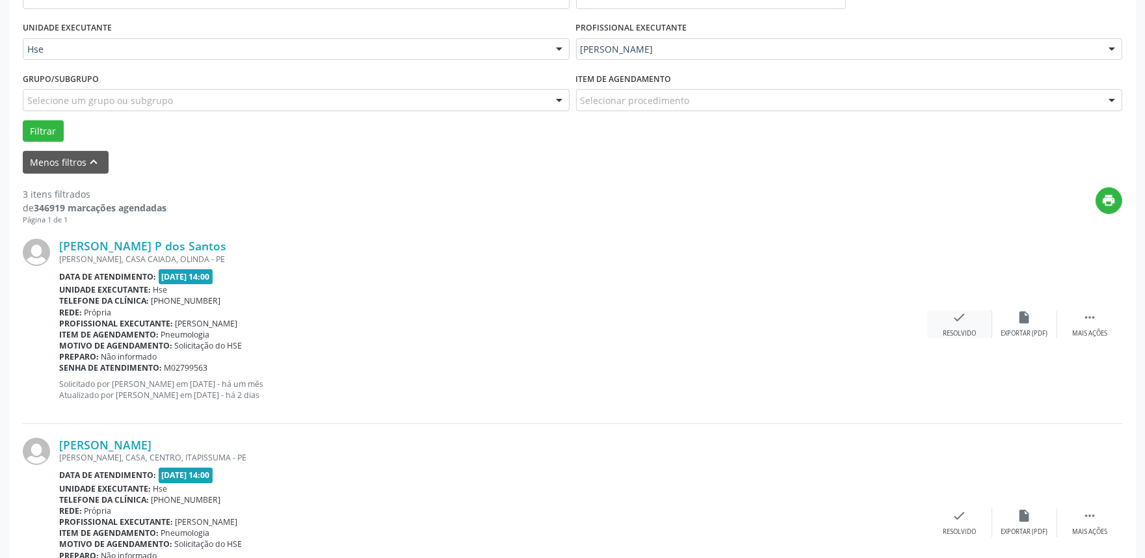
click at [949, 319] on div "check Resolvido" at bounding box center [959, 324] width 65 height 28
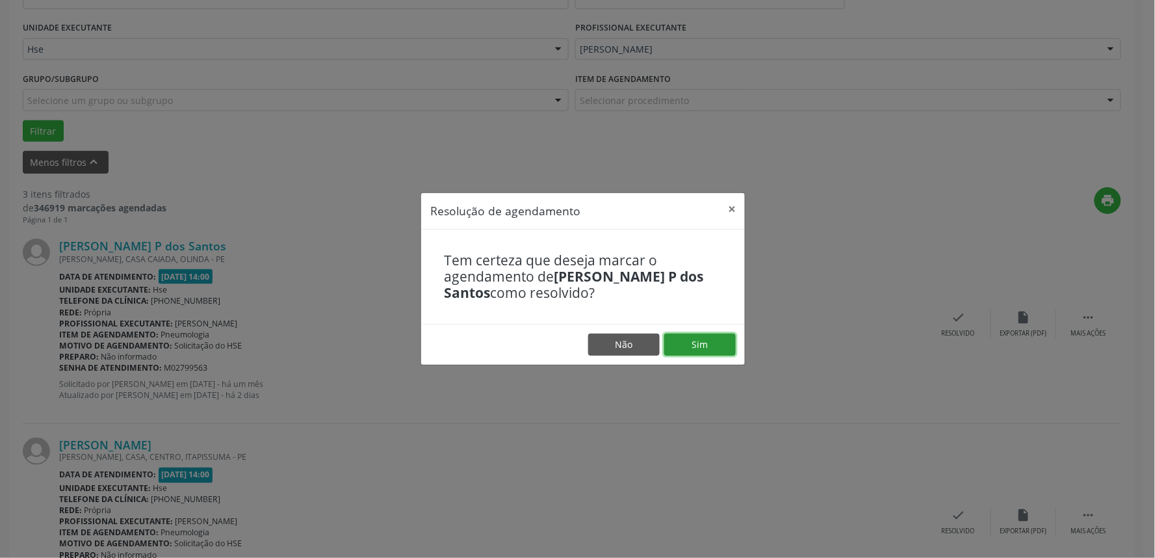
click at [726, 346] on button "Sim" at bounding box center [700, 344] width 72 height 22
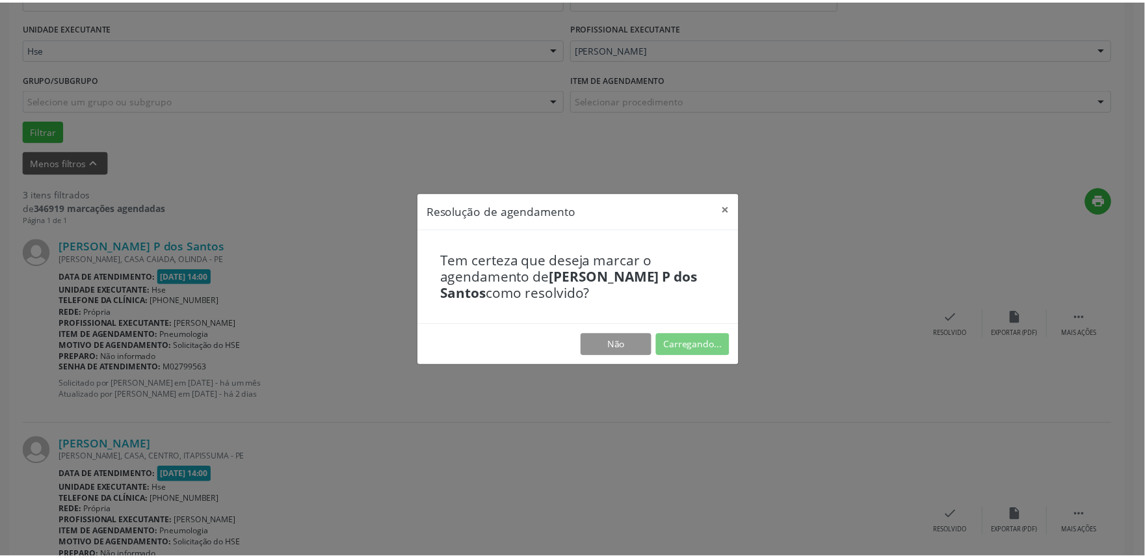
scroll to position [0, 0]
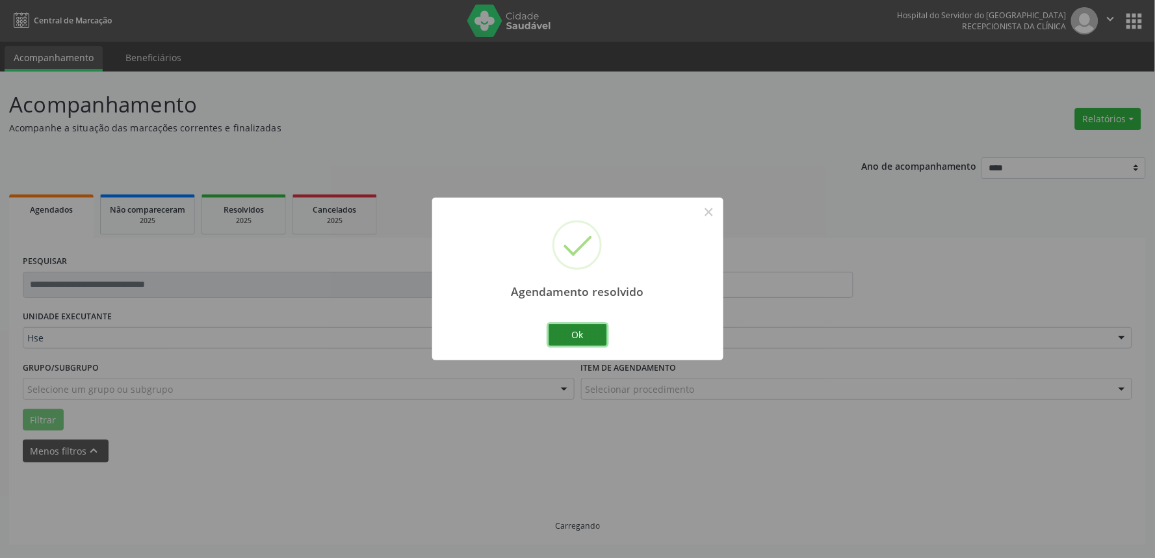
click at [592, 336] on button "Ok" at bounding box center [578, 335] width 59 height 22
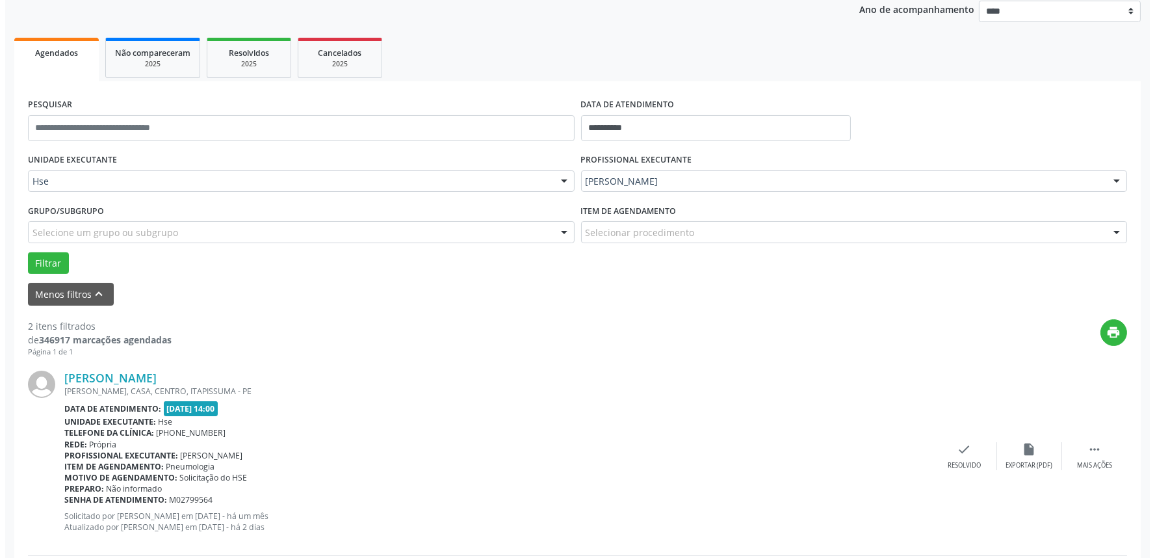
scroll to position [289, 0]
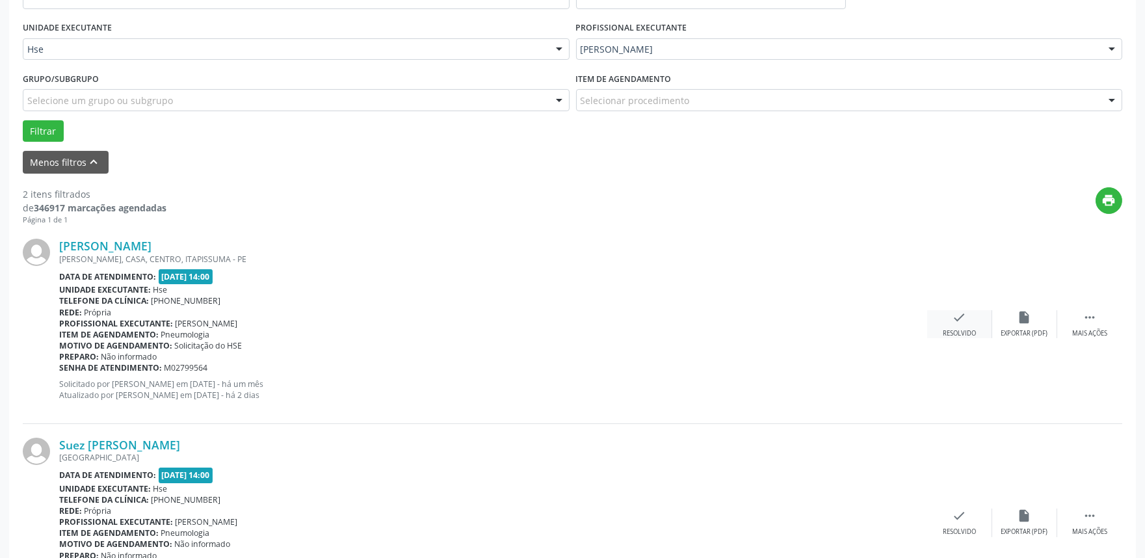
click at [971, 325] on div "check Resolvido" at bounding box center [959, 324] width 65 height 28
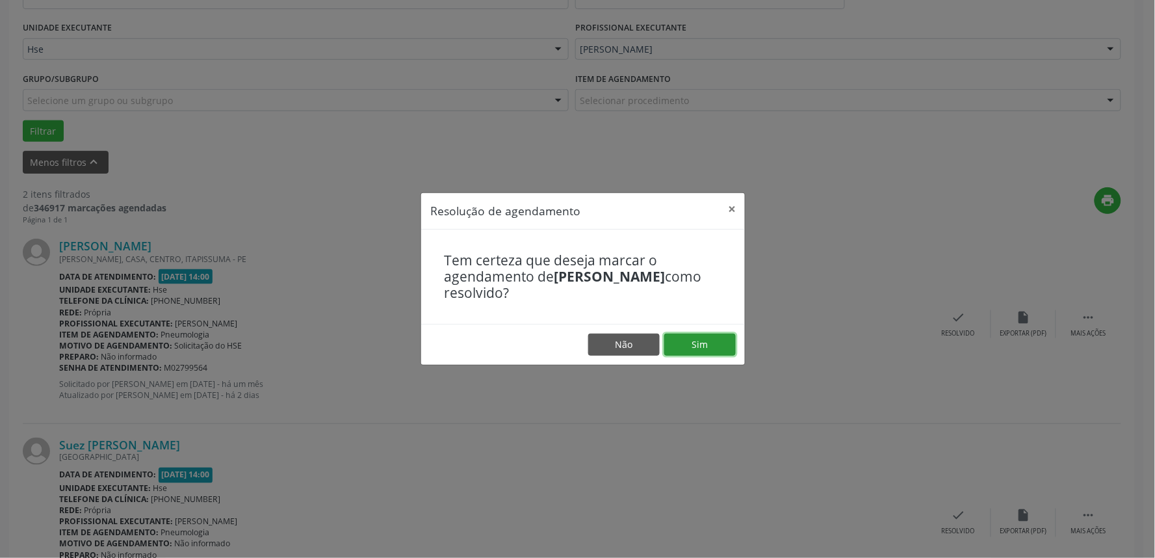
click at [720, 340] on button "Sim" at bounding box center [700, 344] width 72 height 22
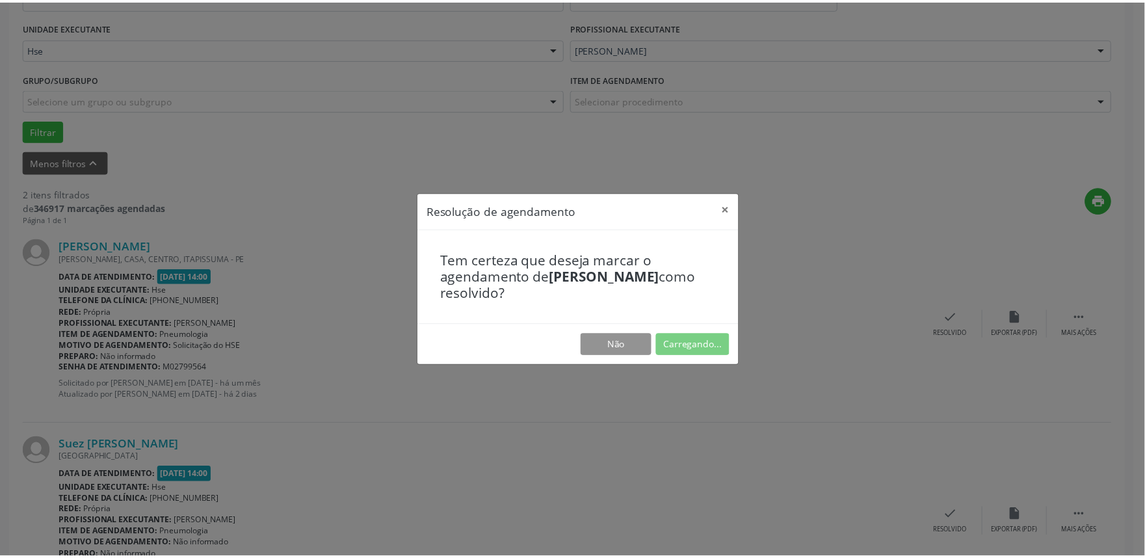
scroll to position [0, 0]
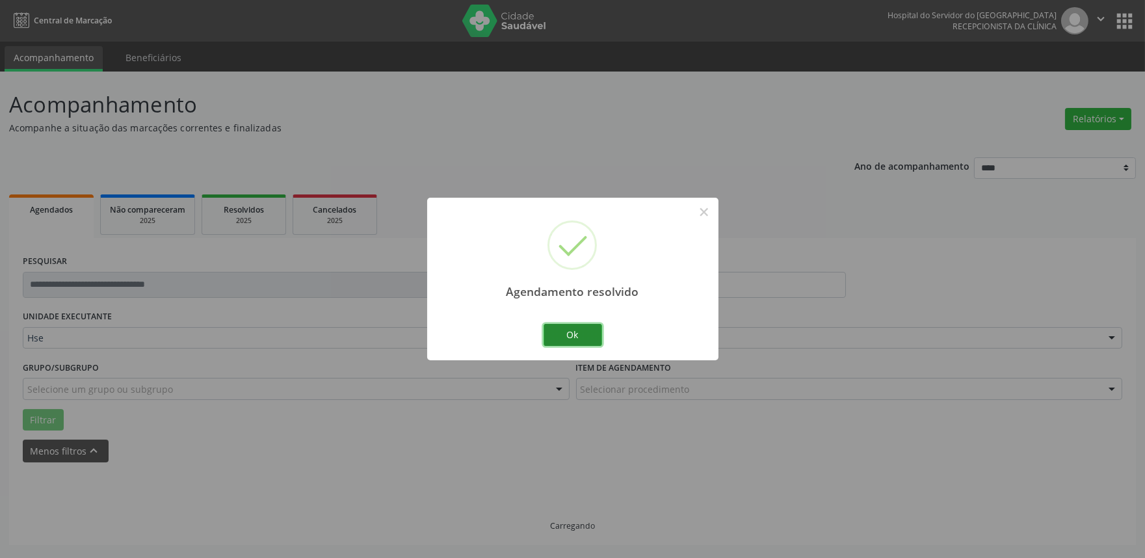
click at [590, 335] on button "Ok" at bounding box center [572, 335] width 59 height 22
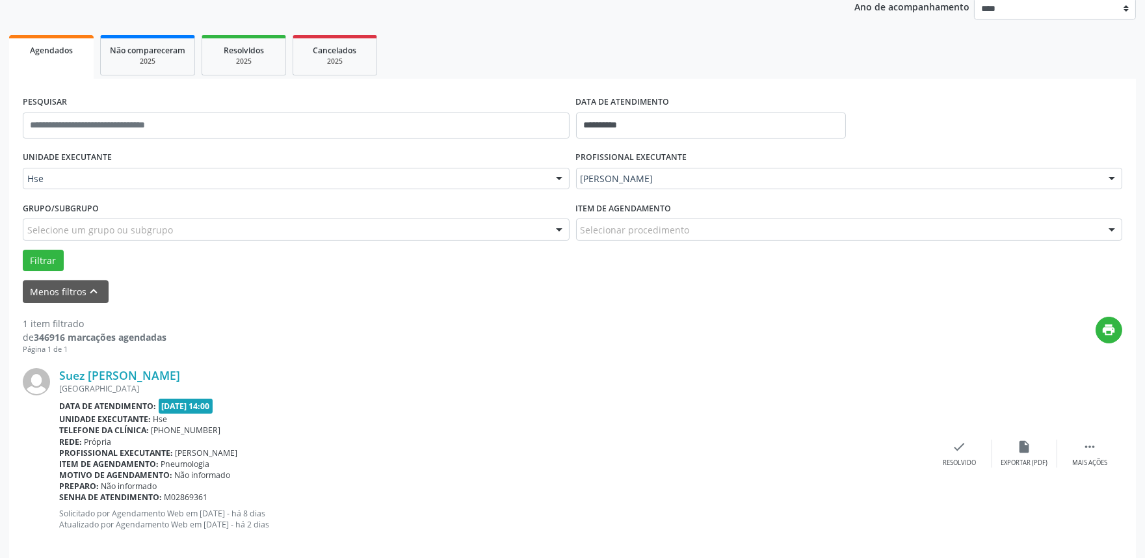
scroll to position [176, 0]
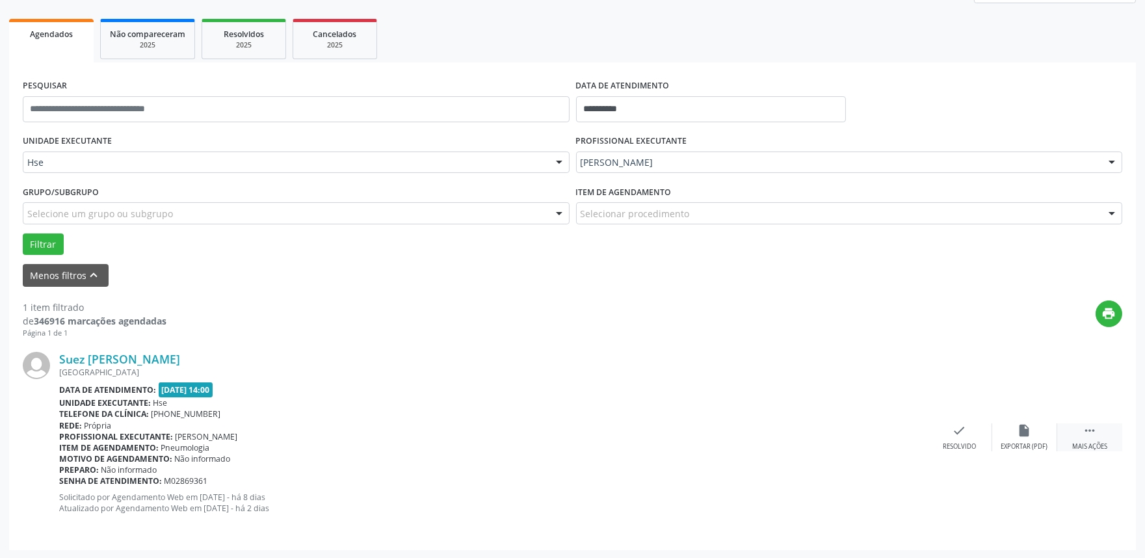
click at [1090, 438] on div " Mais ações" at bounding box center [1089, 437] width 65 height 28
click at [1021, 437] on icon "alarm_off" at bounding box center [1024, 430] width 14 height 14
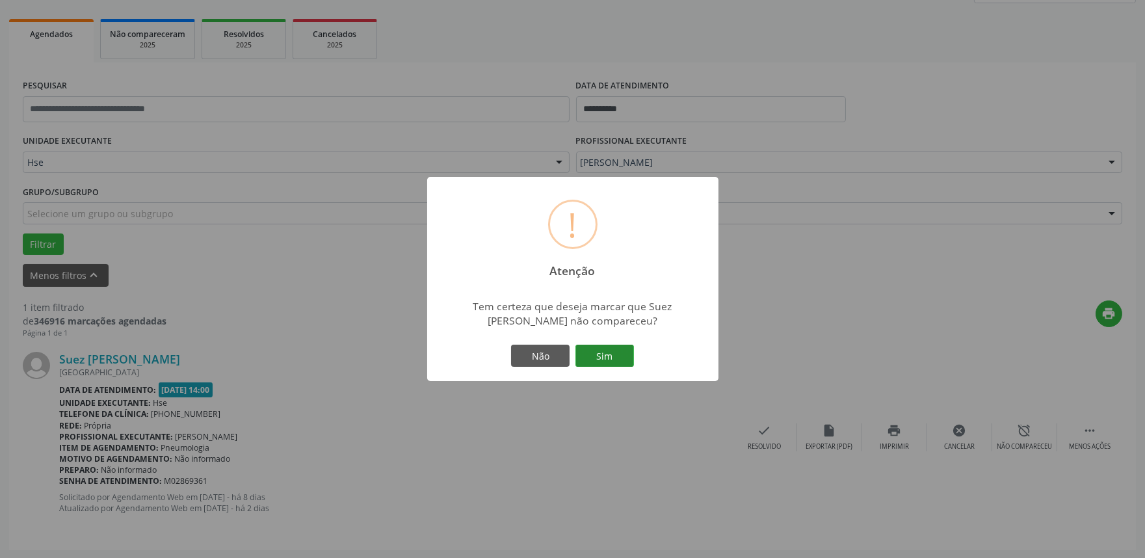
click at [607, 358] on button "Sim" at bounding box center [604, 356] width 59 height 22
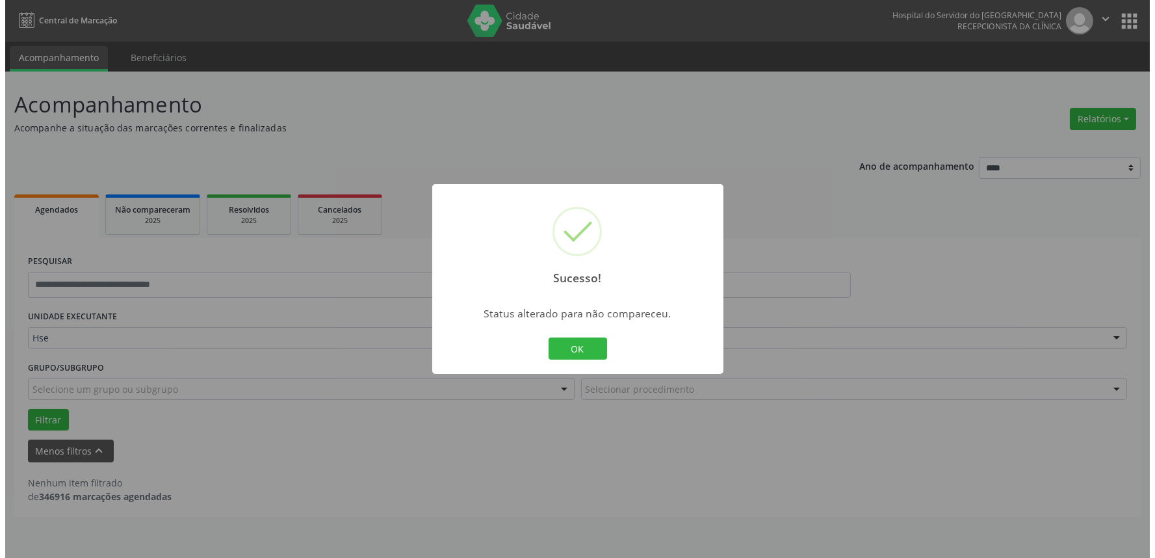
scroll to position [0, 0]
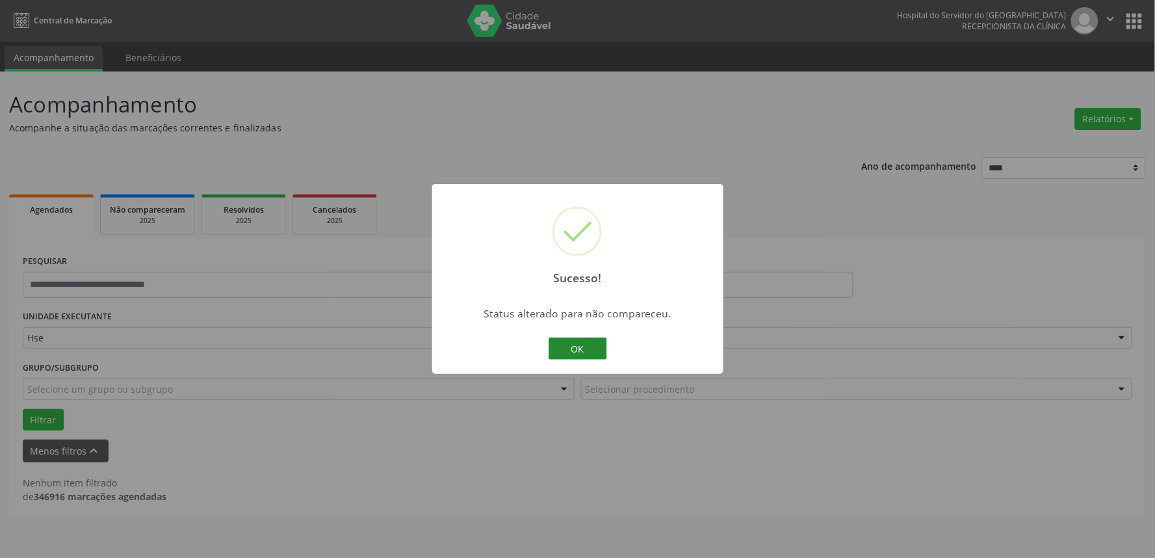
click at [595, 348] on button "OK" at bounding box center [578, 348] width 59 height 22
